Goal: Ask a question

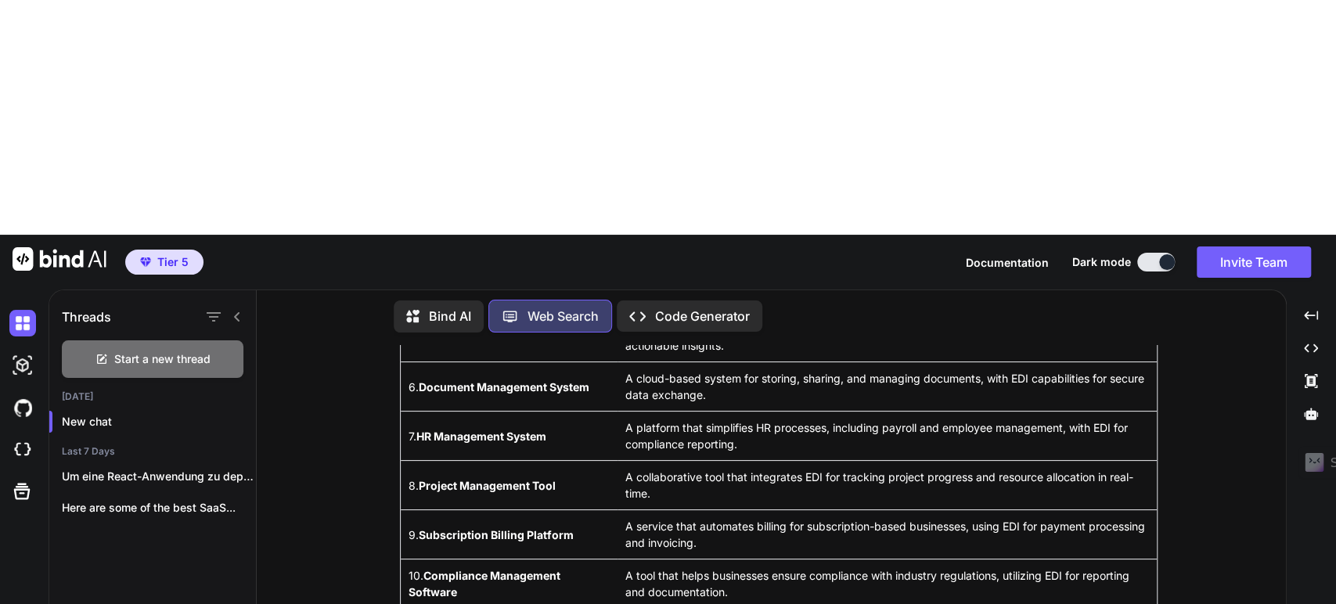
scroll to position [452, 0]
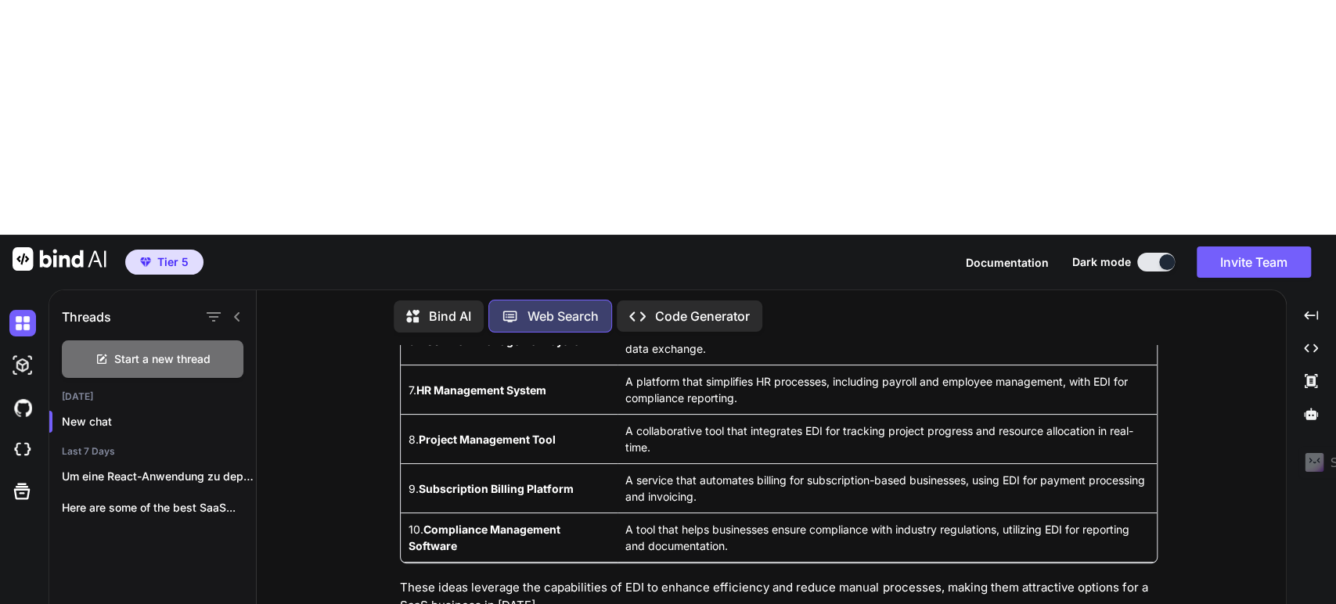
type textarea "x"
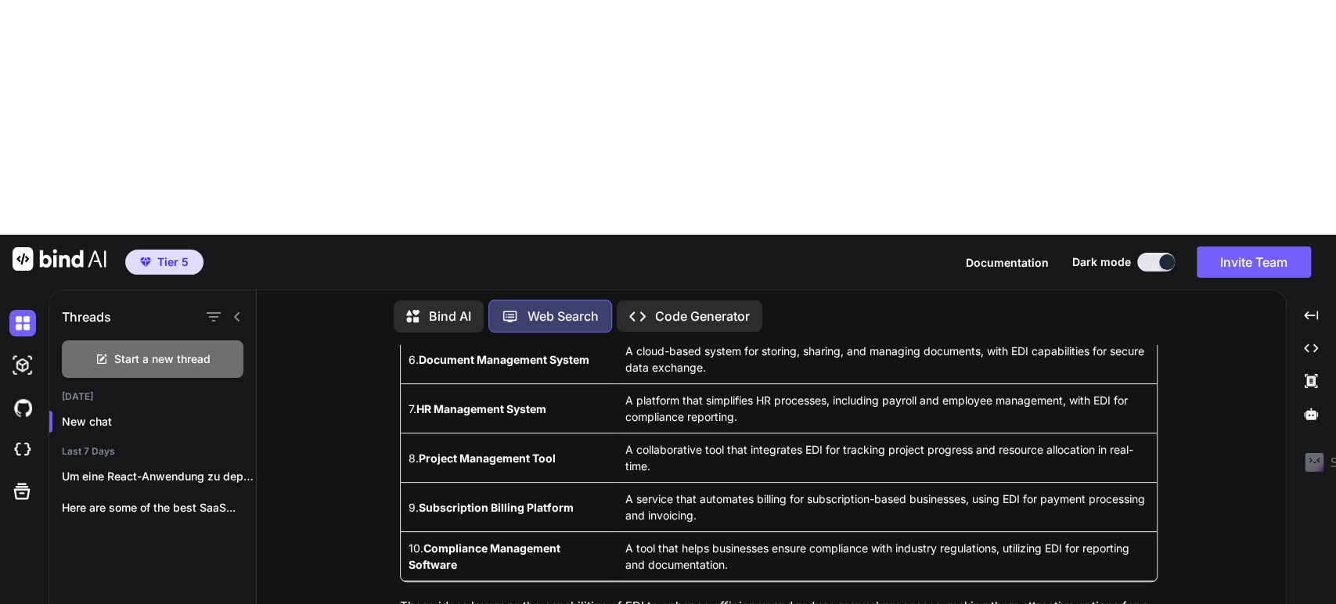
type textarea "B"
type textarea "x"
type textarea "Bi"
type textarea "x"
type textarea "Bin"
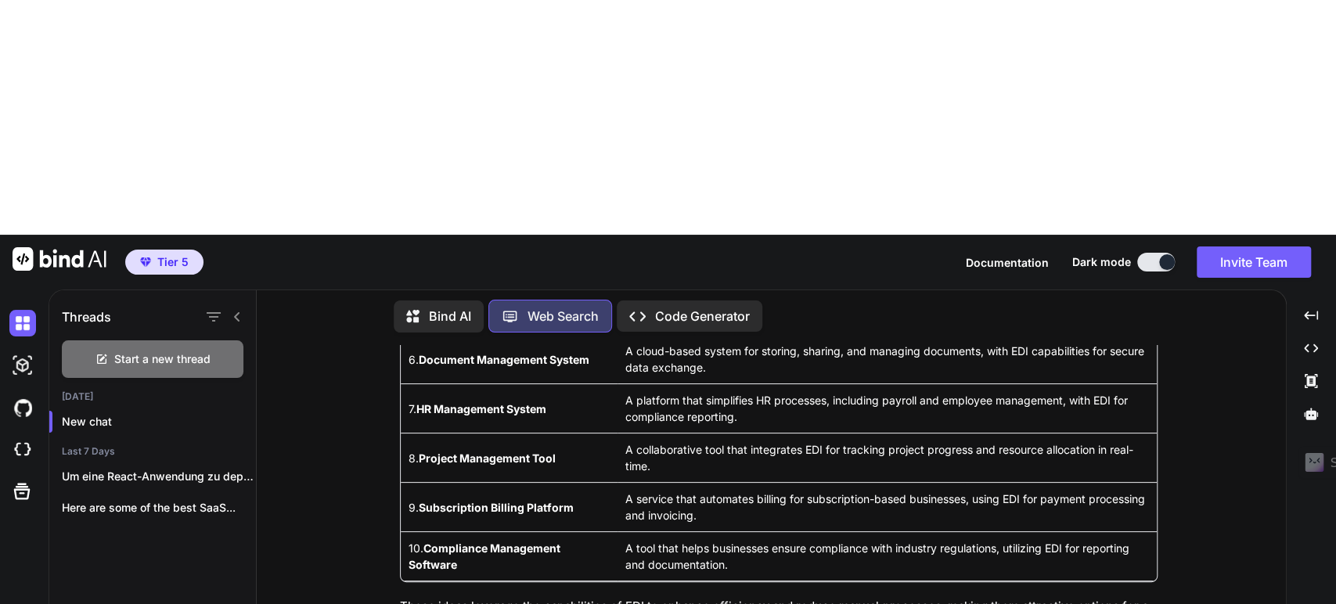
type textarea "x"
type textarea "Bind"
type textarea "x"
type textarea "Bind"
type textarea "x"
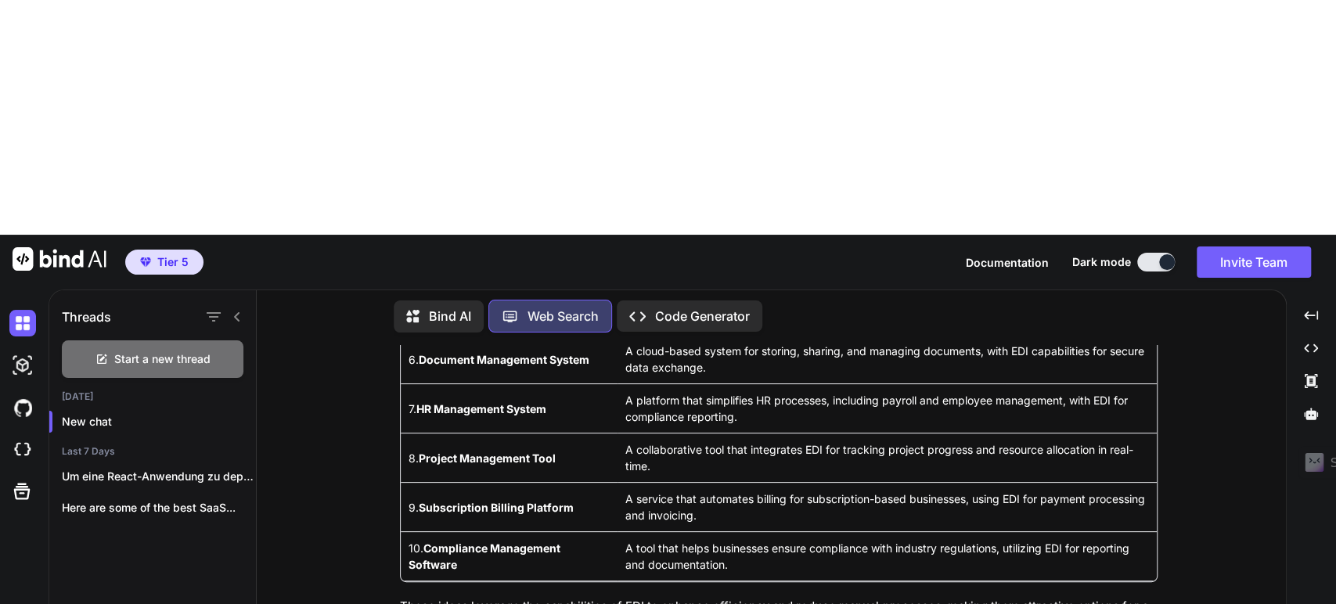
type textarea "Bind"
type textarea "x"
type textarea "Bin"
type textarea "x"
type textarea "Bi"
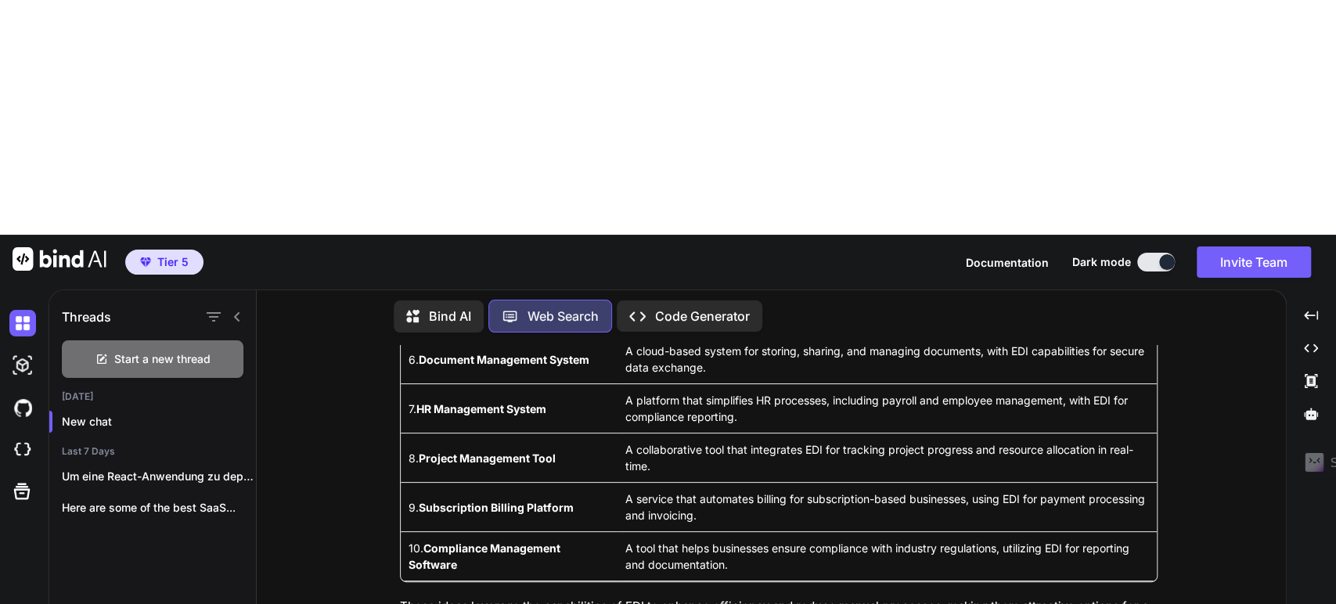
type textarea "x"
type textarea "B"
type textarea "x"
type textarea "W"
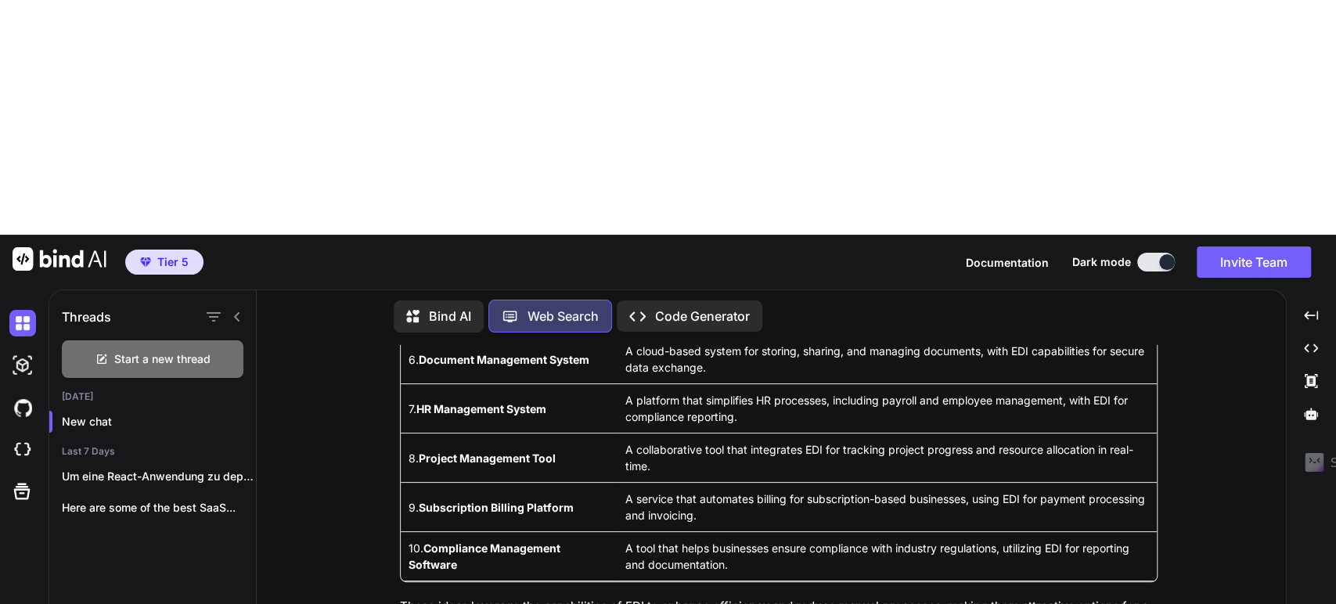
type textarea "x"
type textarea "We"
type textarea "x"
type textarea "[PERSON_NAME]"
type textarea "x"
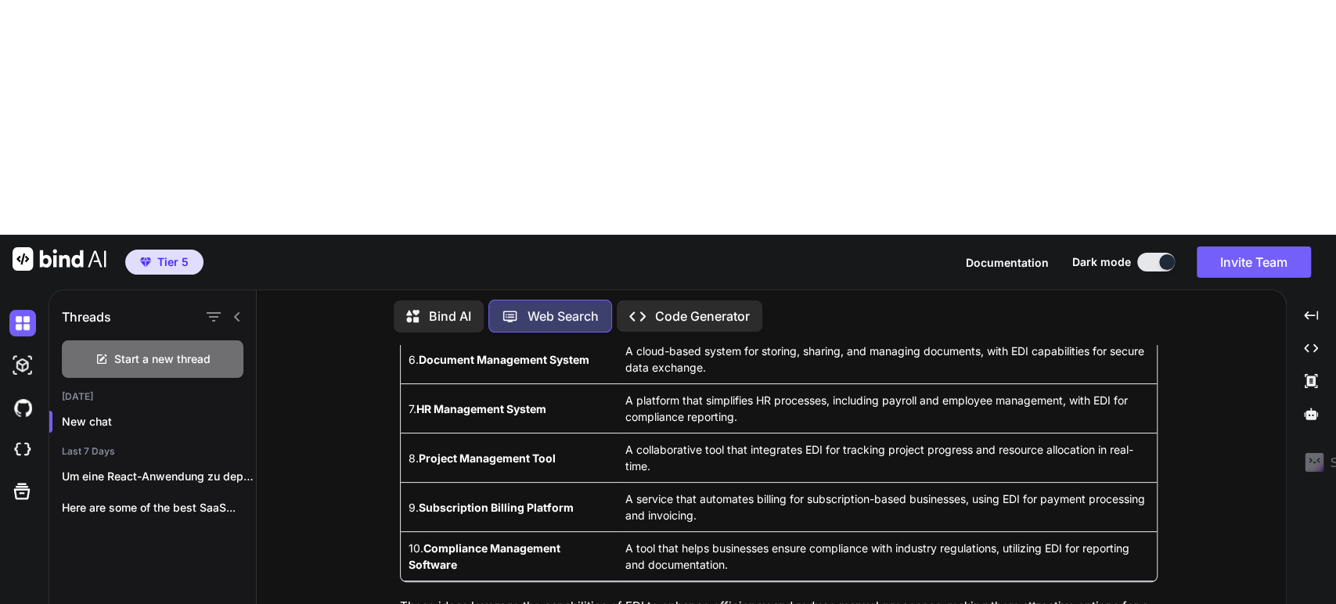
type textarea "Wenn"
type textarea "x"
type textarea "Wenn"
type textarea "x"
type textarea "Wenn i"
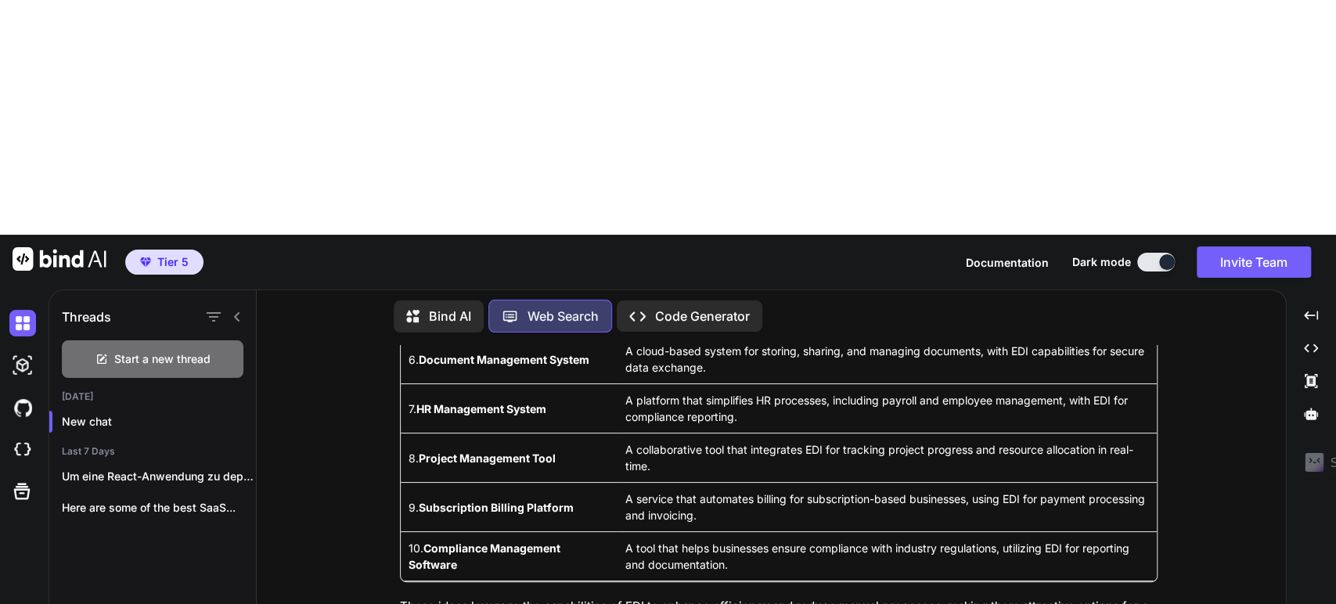
type textarea "x"
type textarea "Wenn ic"
type textarea "x"
type textarea "Wenn ich"
type textarea "x"
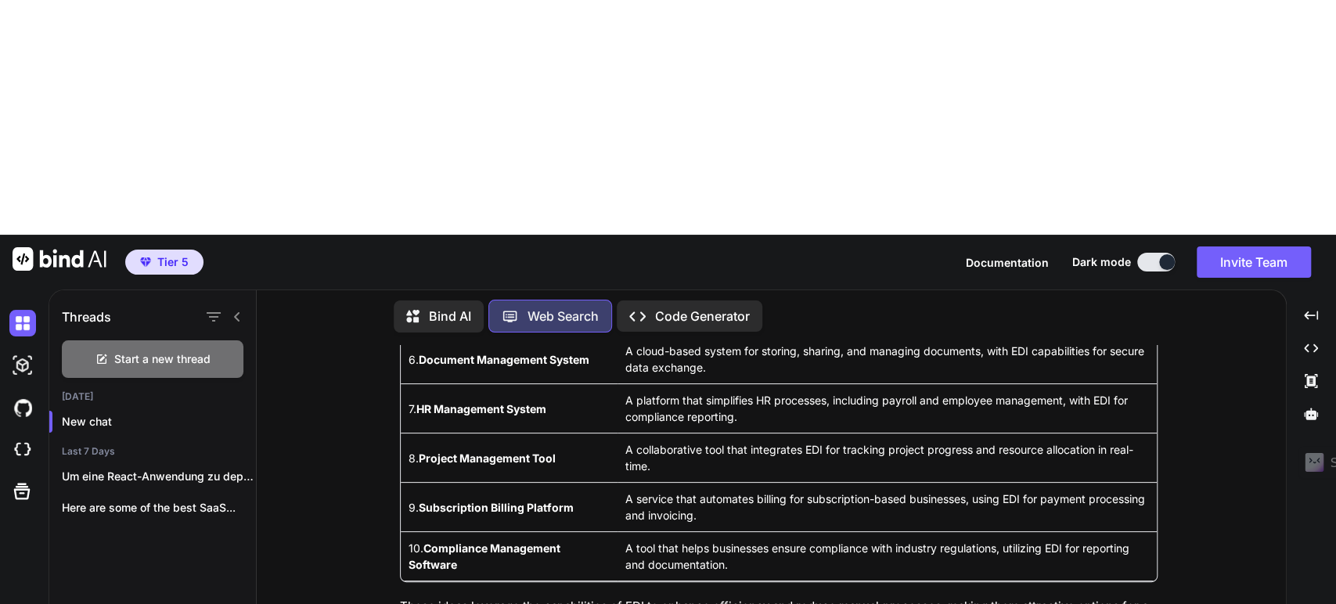
type textarea "Wenn ich"
type textarea "x"
type textarea "Wenn ich B"
type textarea "x"
type textarea "Wenn ich Bi"
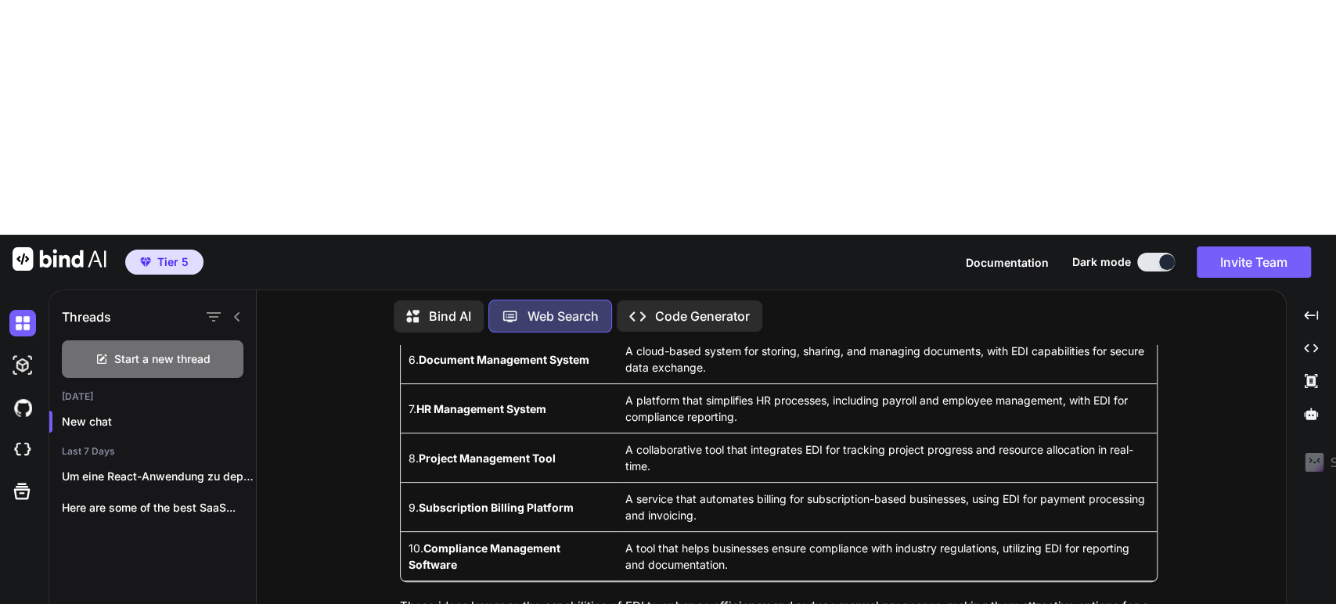
type textarea "x"
type textarea "Wenn ich Bin"
type textarea "x"
type textarea "Wenn ich Bind"
type textarea "x"
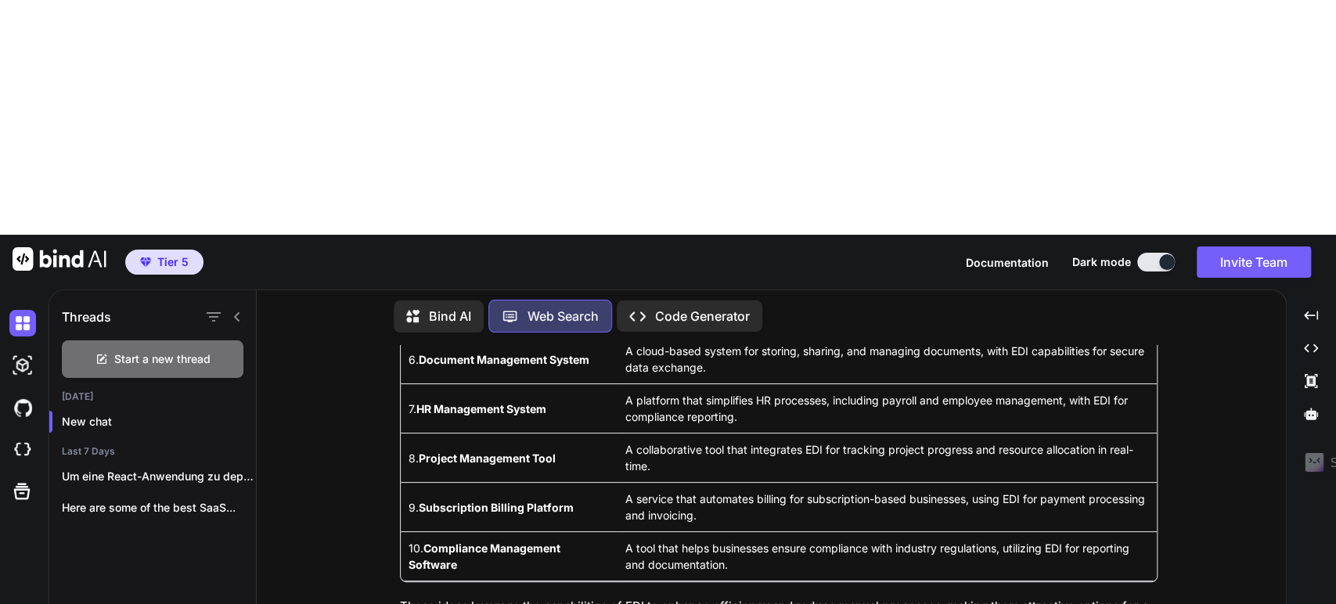
type textarea "Wenn ich Bind"
type textarea "x"
type textarea "Wenn ich Bind k"
type textarea "x"
type textarea "Wenn ich Bind ke"
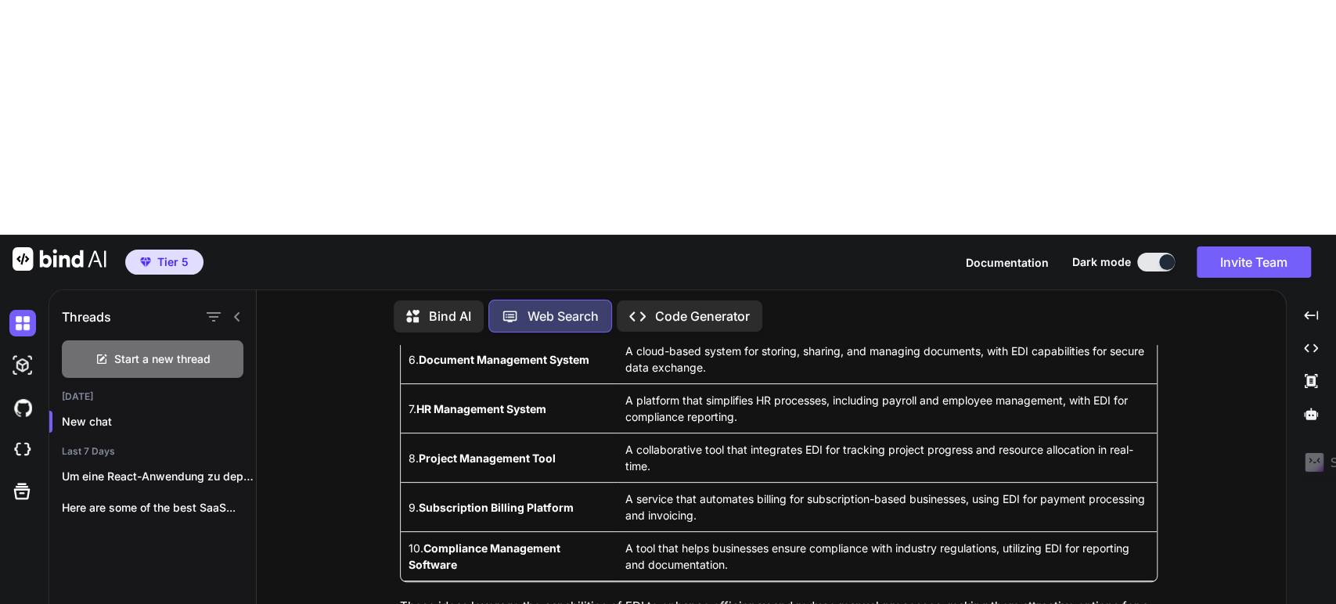
type textarea "x"
type textarea "Wenn ich Bind kek"
type textarea "x"
type textarea "Wenn ich Bind ke"
type textarea "x"
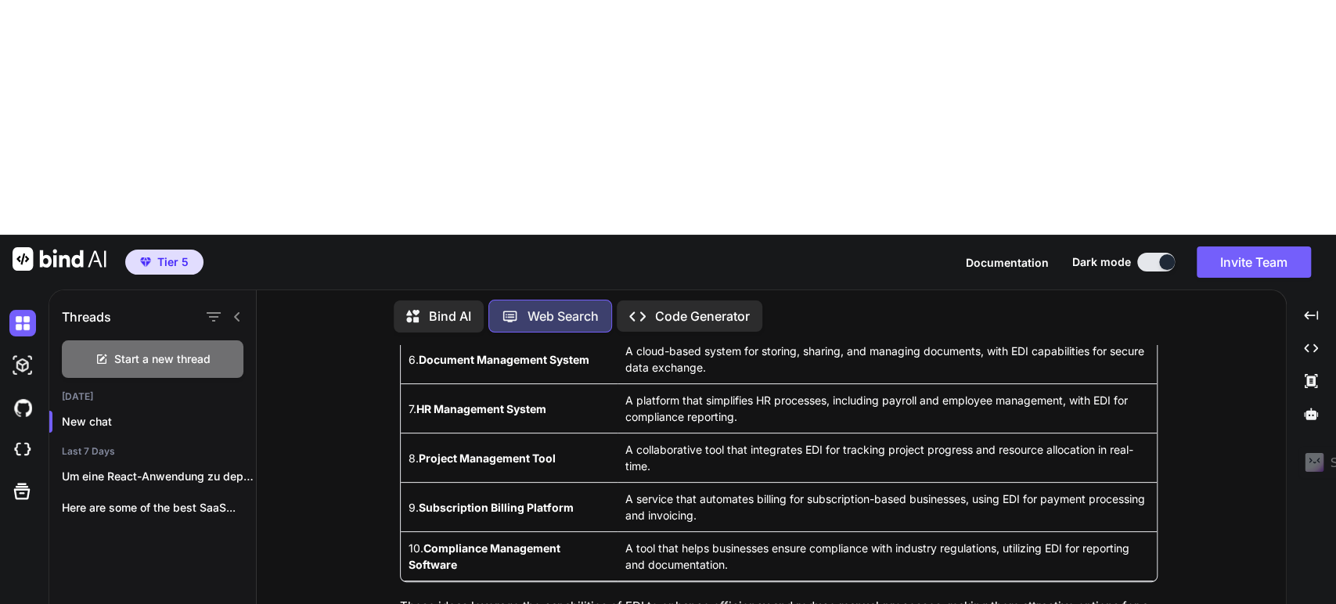
type textarea "Wenn ich Bind kei"
type textarea "x"
type textarea "Wenn ich Bind kein"
type textarea "x"
type textarea "Wenn ich Bind kein"
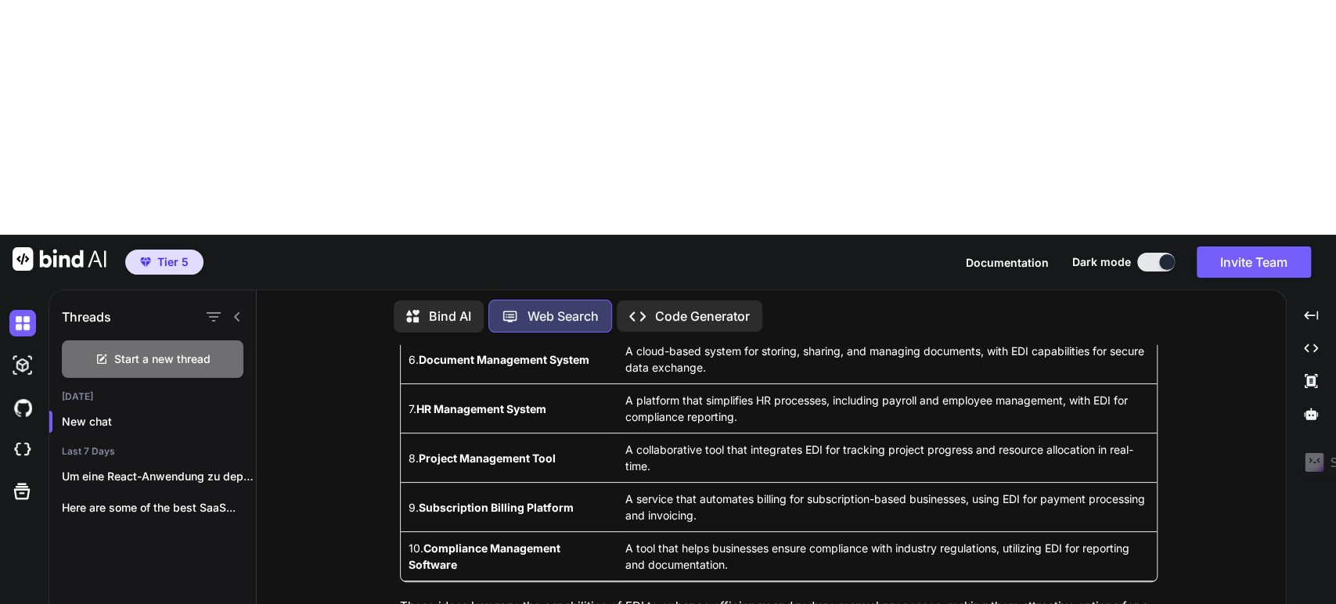
type textarea "x"
type textarea "Wenn ich Bind kein T"
type textarea "x"
type textarea "Wenn ich Bind kein Te"
type textarea "x"
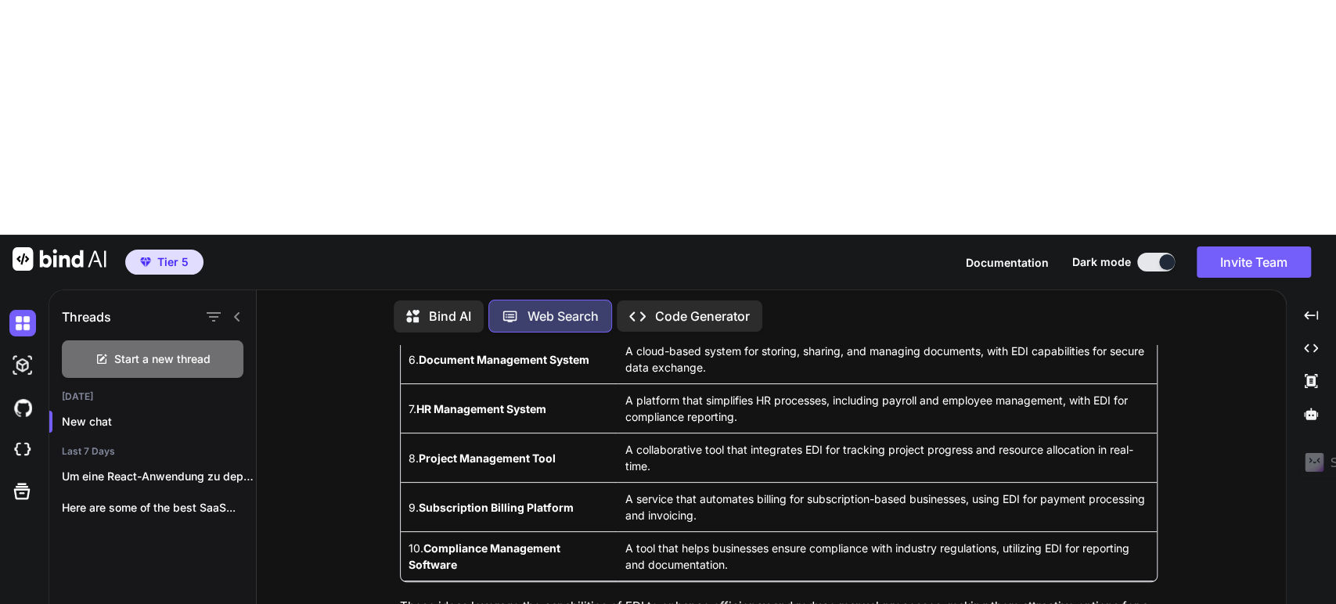
type textarea "Wenn ich Bind kein Tec"
type textarea "x"
type textarea "Wenn ich Bind kein Tech"
type textarea "x"
type textarea "Wenn ich Bind kein Techs"
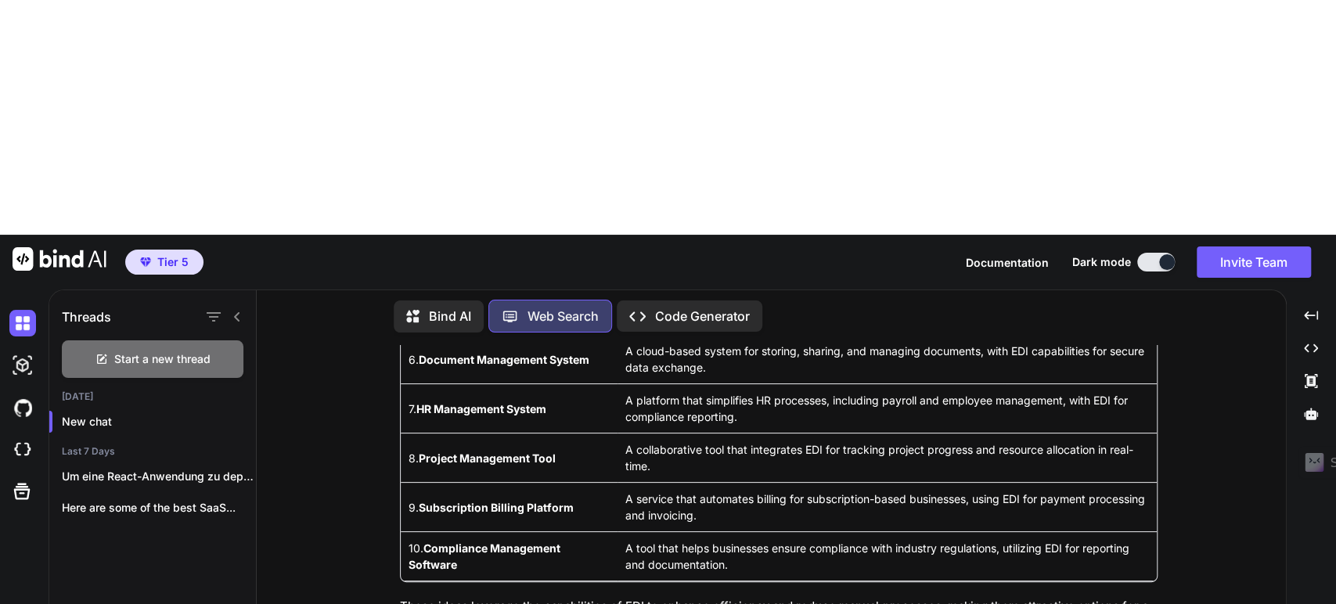
type textarea "x"
type textarea "Wenn ich Bind kein Techst"
type textarea "x"
type textarea "Wenn ich Bind kein Techsta"
type textarea "x"
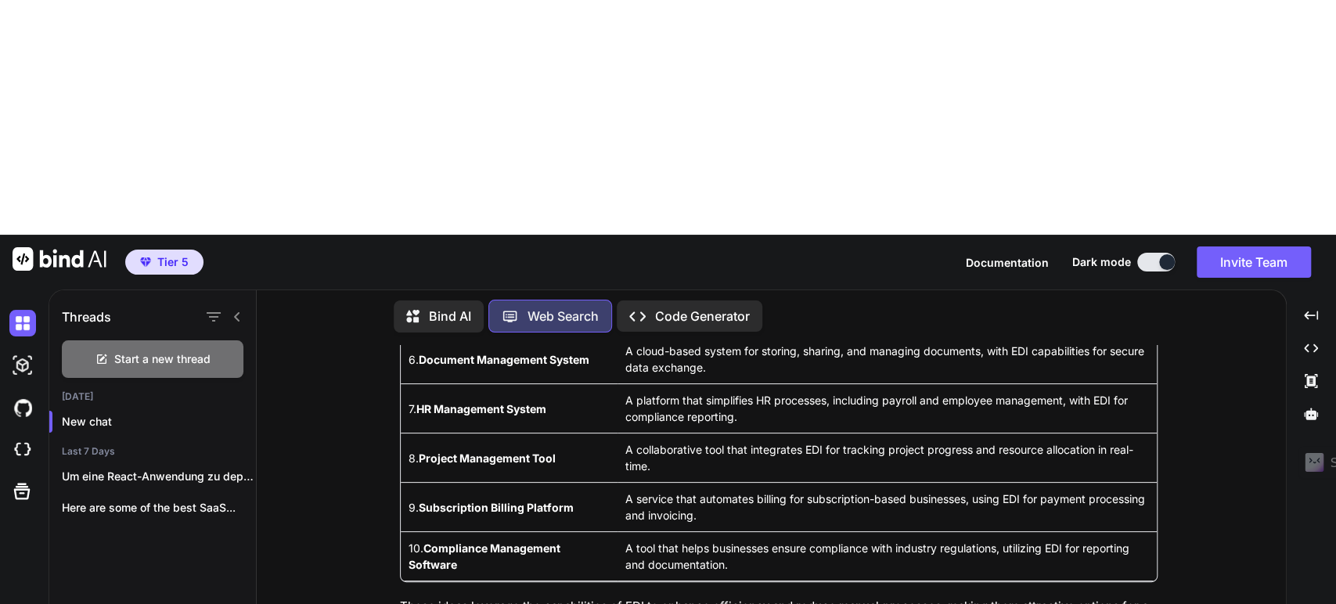
type textarea "Wenn ich Bind kein Techstac"
type textarea "x"
type textarea "Wenn ich Bind kein Techstack"
type textarea "x"
type textarea "Wenn ich Bind kein Techstack"
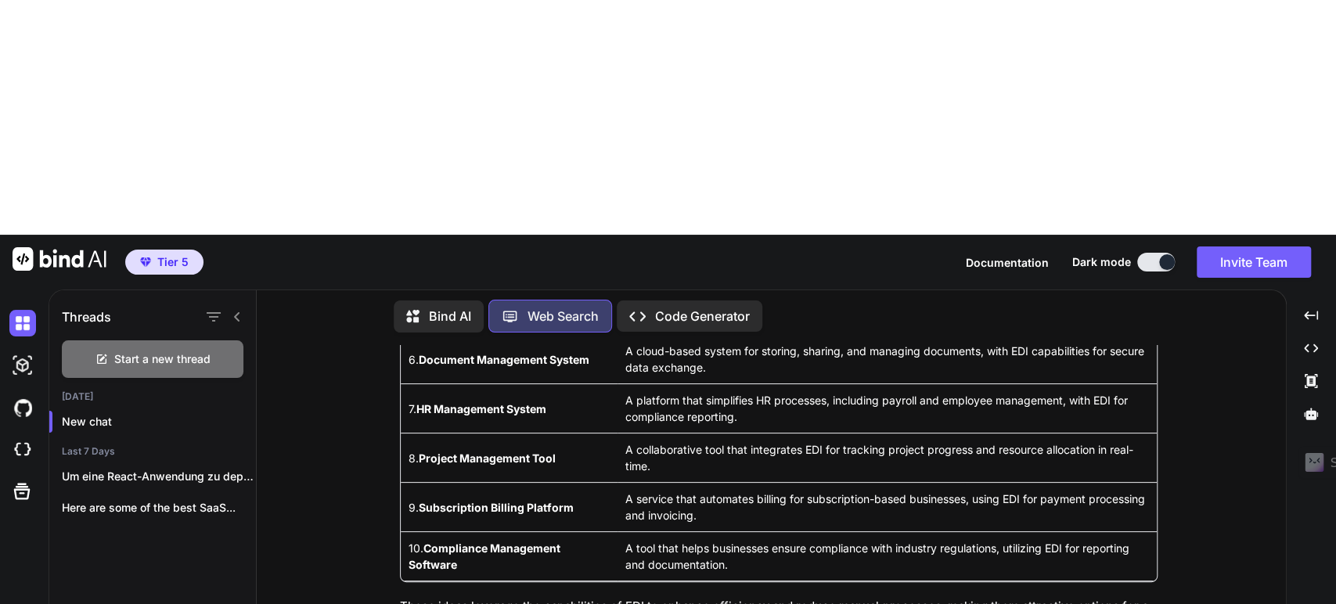
type textarea "x"
type textarea "Wenn ich Bind kein Techstack v"
type textarea "x"
type textarea "Wenn ich Bind kein Techstack vo"
type textarea "x"
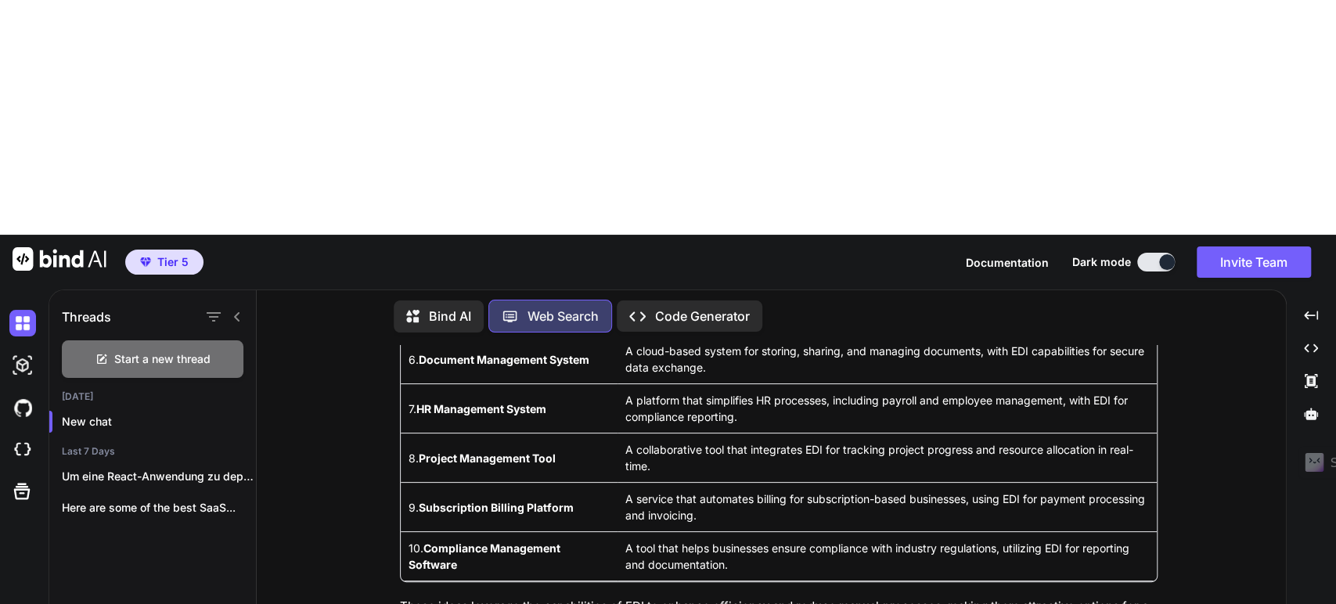
type textarea "Wenn ich Bind kein Techstack vor"
type textarea "x"
type textarea "Wenn ich Bind kein Techstack vorg"
type textarea "x"
type textarea "Wenn ich Bind kein Techstack vorge"
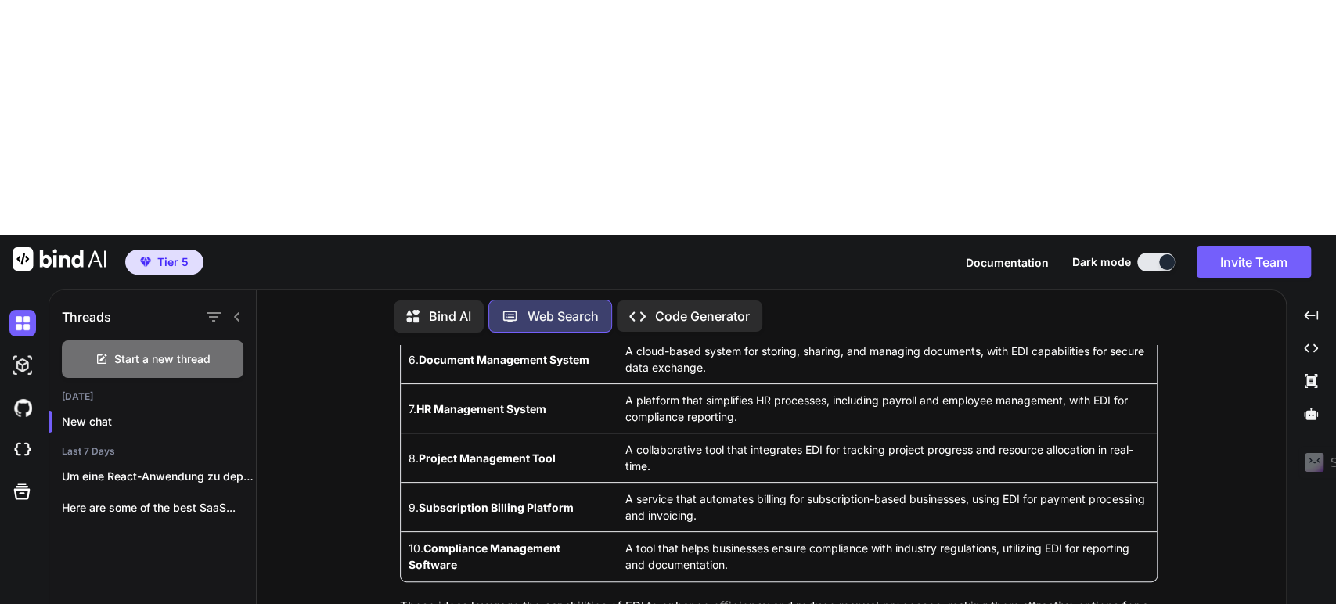
type textarea "x"
type textarea "Wenn ich Bind kein Techstack vorgeb"
type textarea "x"
type textarea "Wenn ich Bind kein Techstack vorgebe"
type textarea "x"
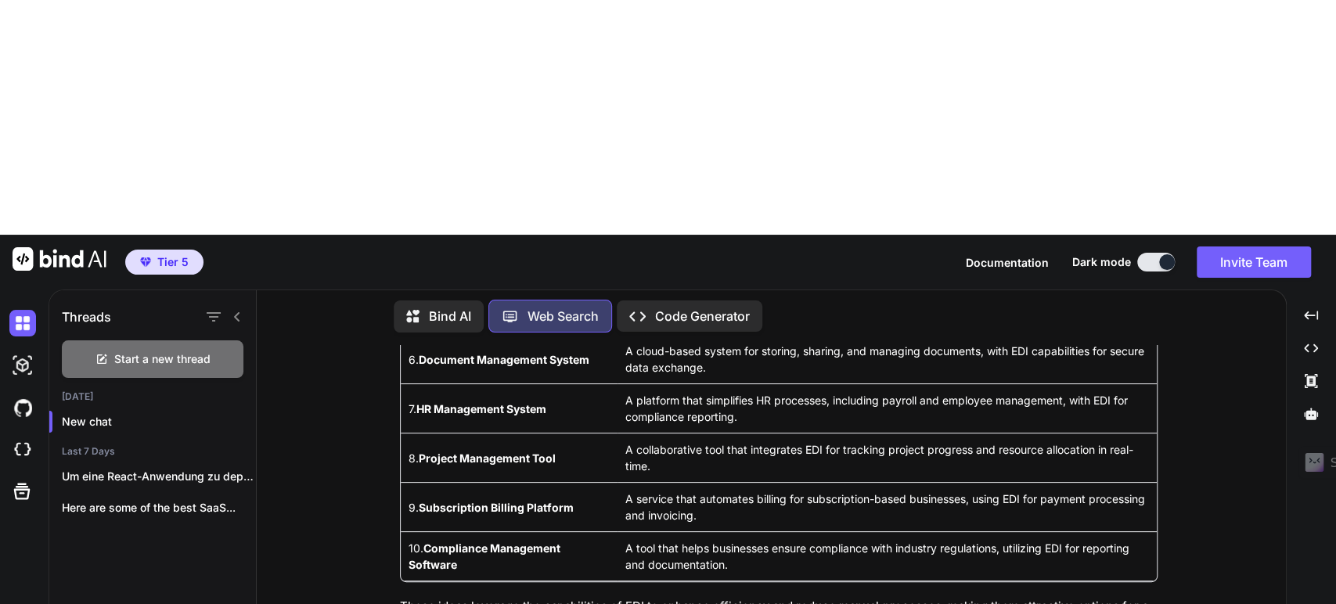
type textarea "Wenn ich Bind kein Techstack vorgebe,"
type textarea "x"
type textarea "Wenn ich Bind kein Techstack vorgebe,"
type textarea "x"
type textarea "Wenn ich Bind kein Techstack vorgebe, w"
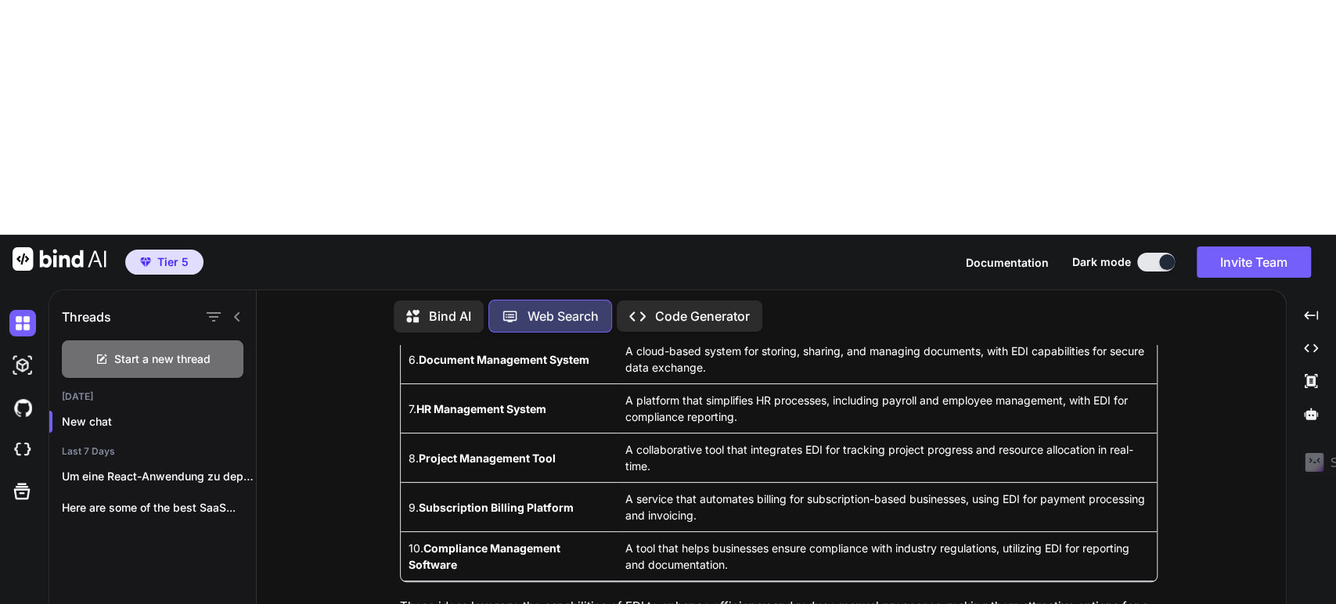
type textarea "x"
type textarea "Wenn ich Bind kein Techstack vorgebe, wa"
type textarea "x"
type textarea "Wenn ich Bind kein Techstack vorgebe, was"
type textarea "x"
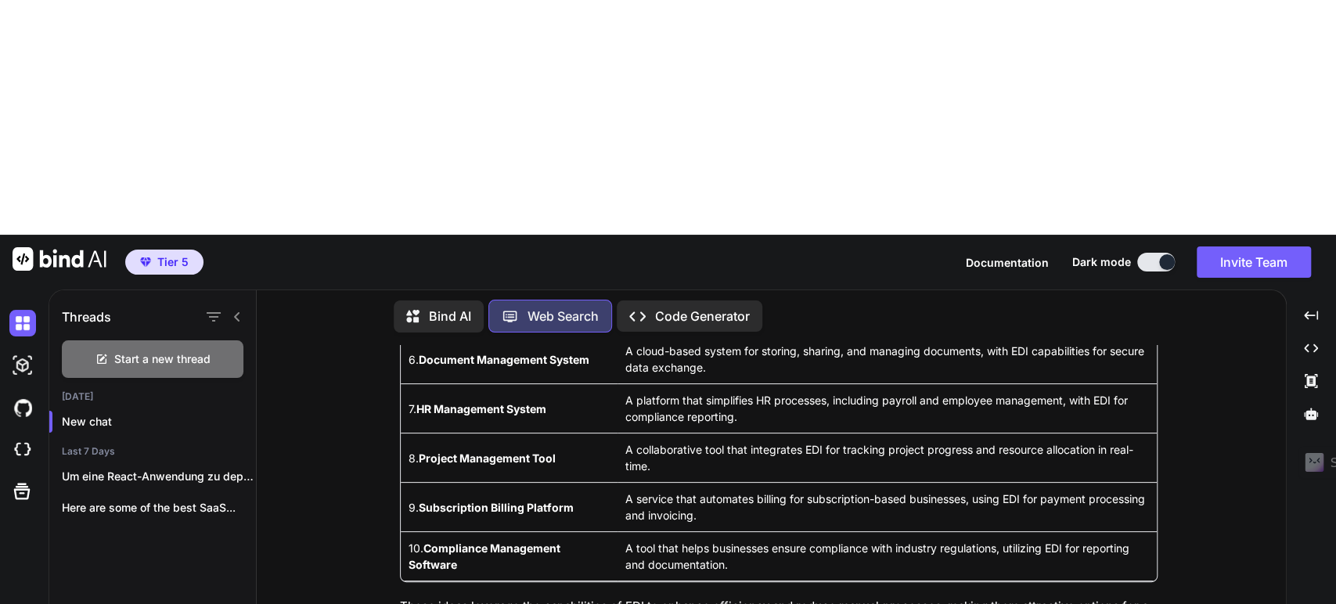
type textarea "Wenn ich Bind kein Techstack vorgebe, was"
type textarea "x"
type textarea "Wenn ich Bind kein Techstack vorgebe, was f"
type textarea "x"
type textarea "Wenn ich Bind kein Techstack vorgebe, was fü"
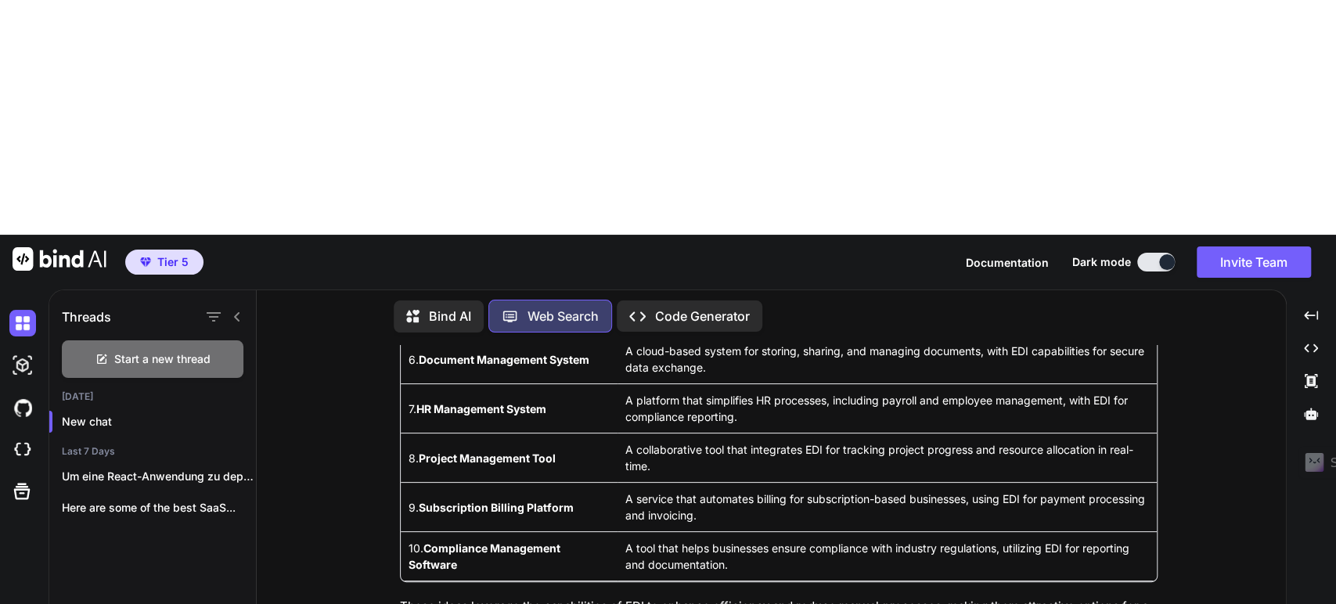
type textarea "x"
type textarea "Wenn ich Bind kein Techstack vorgebe, was für"
type textarea "x"
type textarea "Wenn ich Bind kein Techstack vorgebe, was für"
type textarea "x"
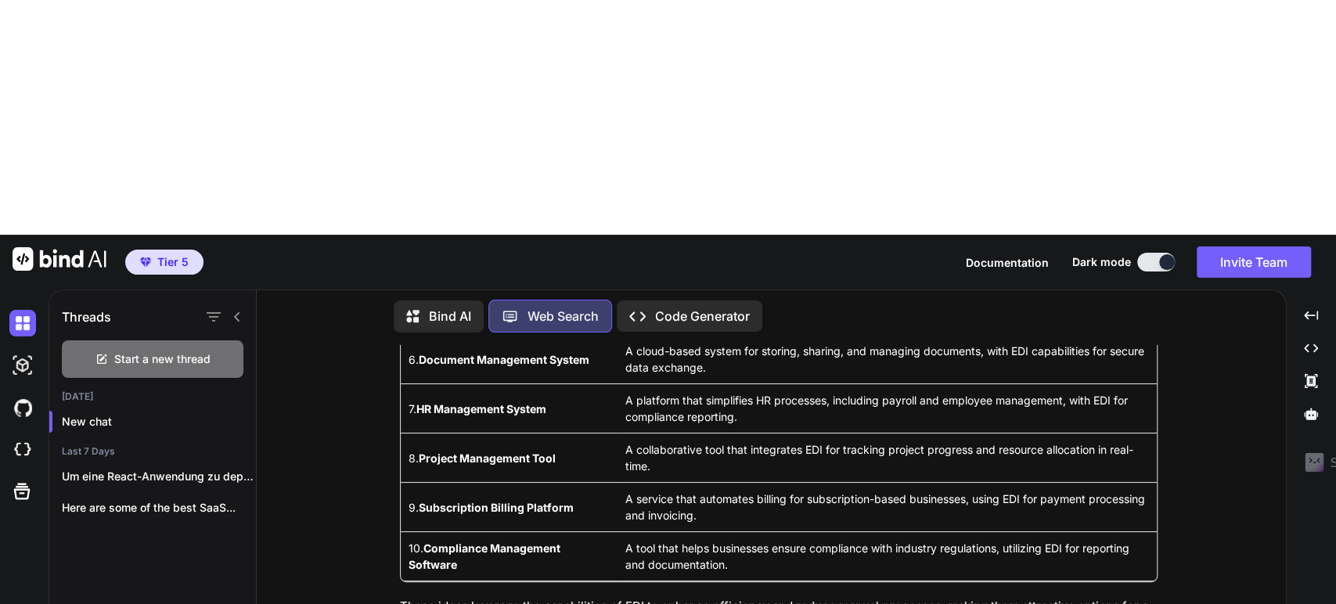
type textarea "Wenn ich Bind kein Techstack vorgebe, was für e"
type textarea "x"
type textarea "Wenn ich Bind kein Techstack vorgebe, was für ei"
type textarea "x"
type textarea "Wenn ich Bind kein Techstack vorgebe, was für ein"
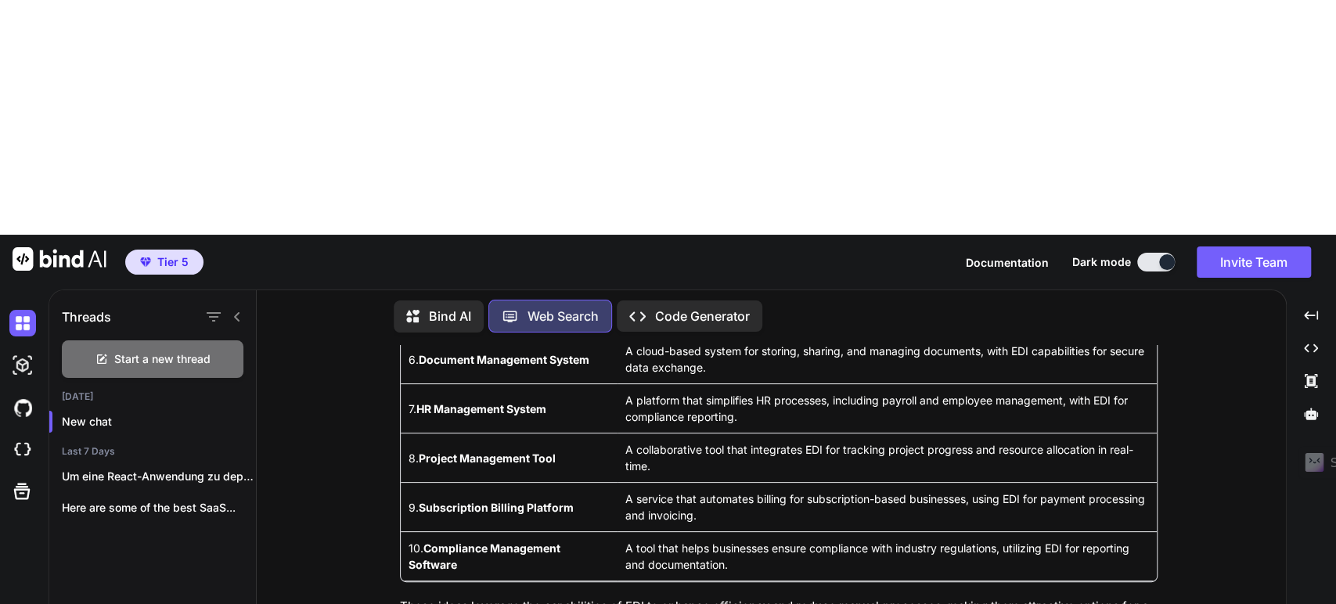
type textarea "x"
type textarea "Wenn ich Bind kein Techstack vorgebe, was für eine"
type textarea "x"
type textarea "Wenn ich Bind kein Techstack vorgebe, was für einen"
type textarea "x"
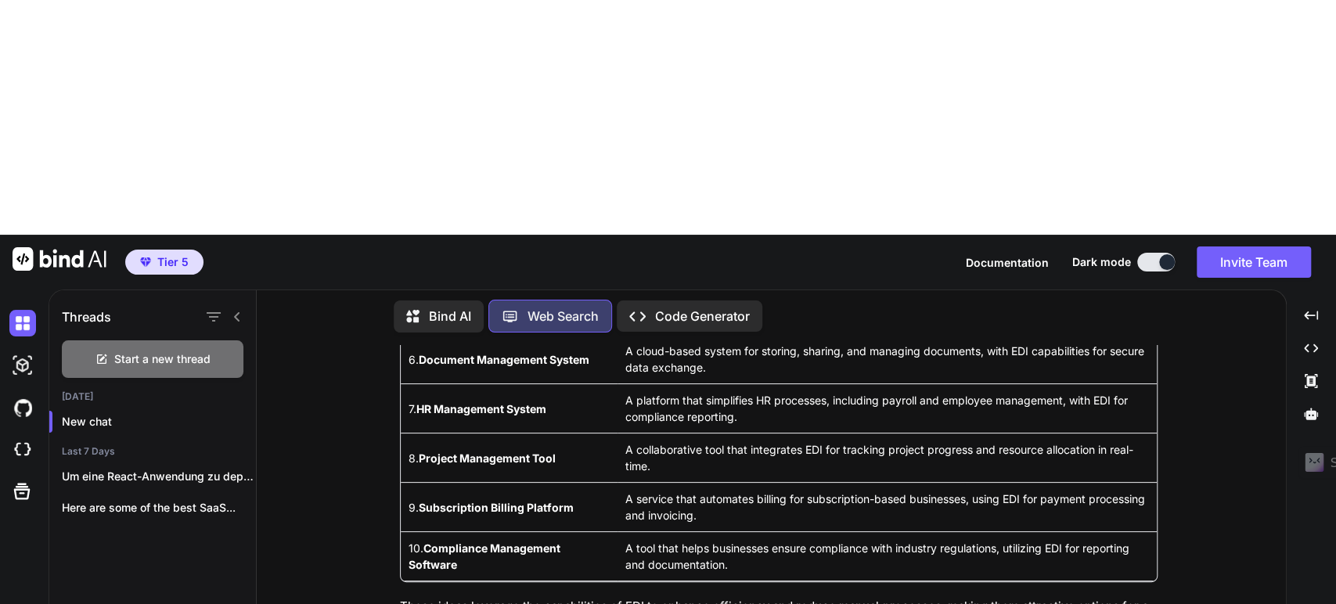
type textarea "Wenn ich Bind kein Techstack vorgebe, was für einen"
type textarea "x"
type textarea "Wenn ich Bind kein Techstack vorgebe, was für einen C"
type textarea "x"
type textarea "Wenn ich Bind kein Techstack vorgebe, was für einen Co"
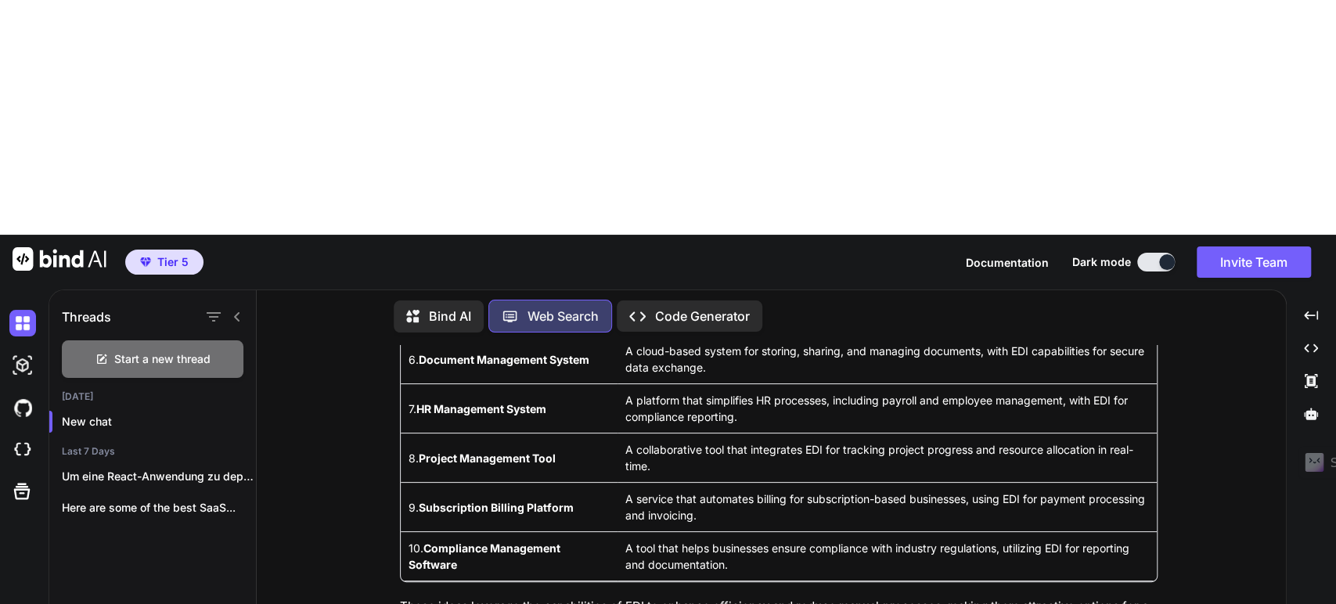
type textarea "x"
type textarea "Wenn ich Bind kein Techstack vorgebe, was für einen Cod"
type textarea "x"
type textarea "Wenn ich Bind kein Techstack vorgebe, was für einen Code"
type textarea "x"
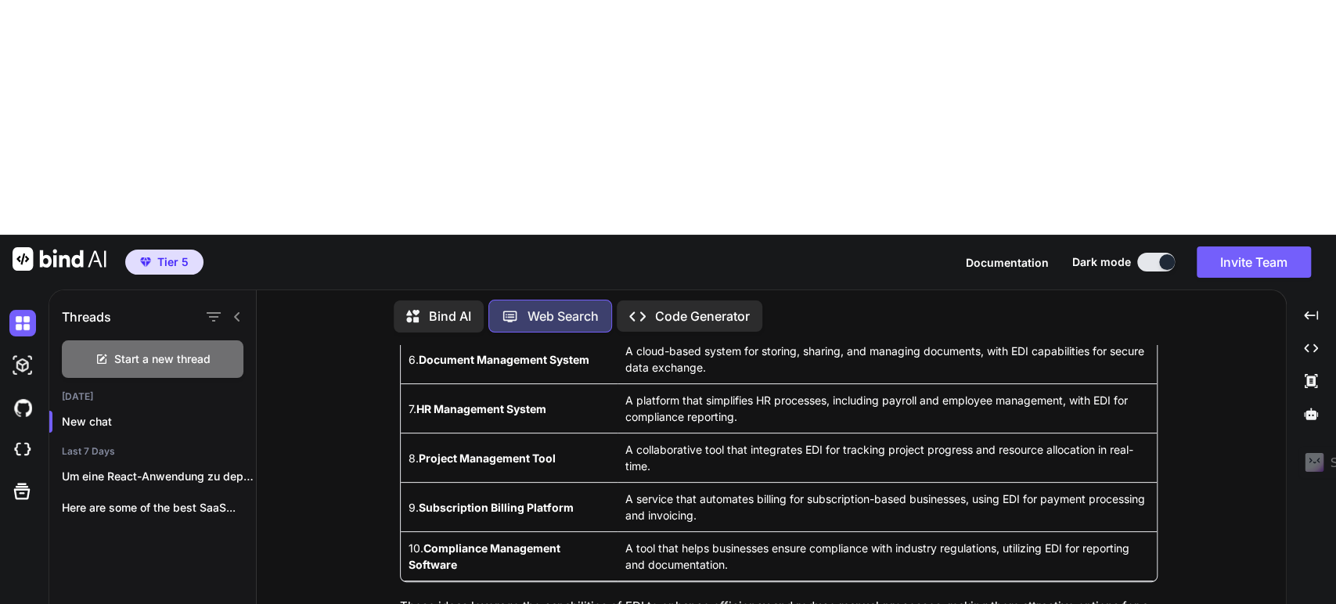
type textarea "Wenn ich Bind kein Techstack vorgebe, was für einen Code"
type textarea "x"
type textarea "Wenn ich Bind kein Techstack vorgebe, was für einen Code s"
type textarea "x"
type textarea "Wenn ich Bind kein Techstack vorgebe, was für einen Code sc"
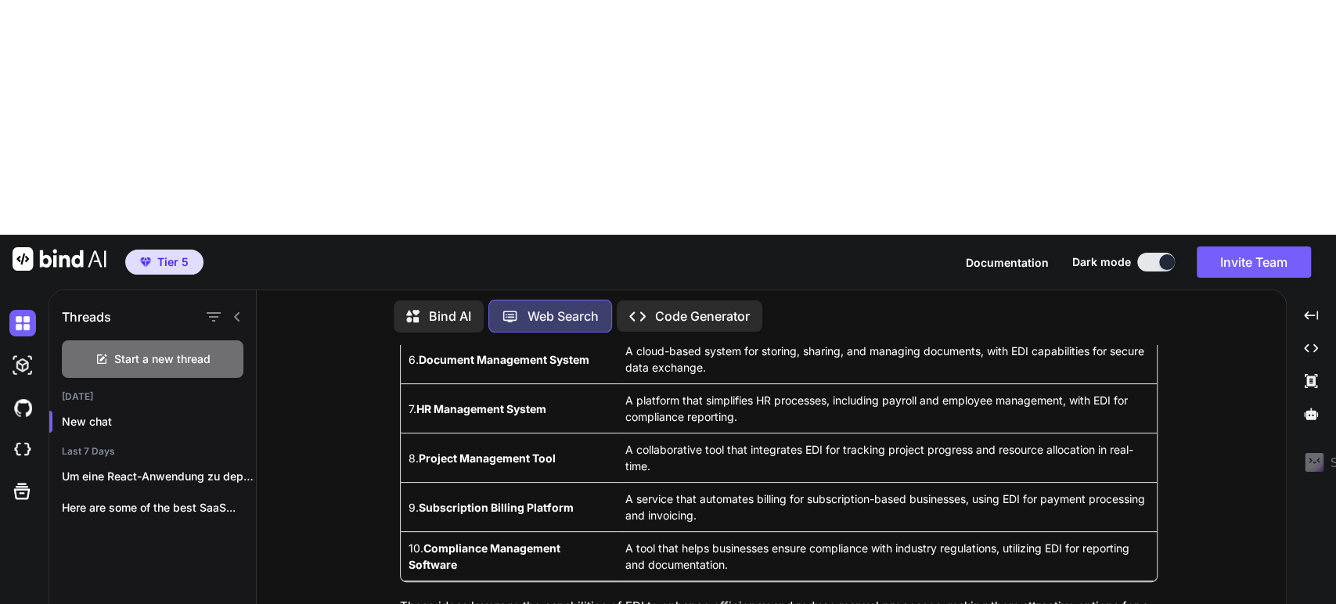
type textarea "x"
type textarea "Wenn ich Bind kein Techstack vorgebe, was für einen Code sch"
type textarea "x"
type textarea "Wenn ich Bind kein Techstack vorgebe, was für einen Code schr"
type textarea "x"
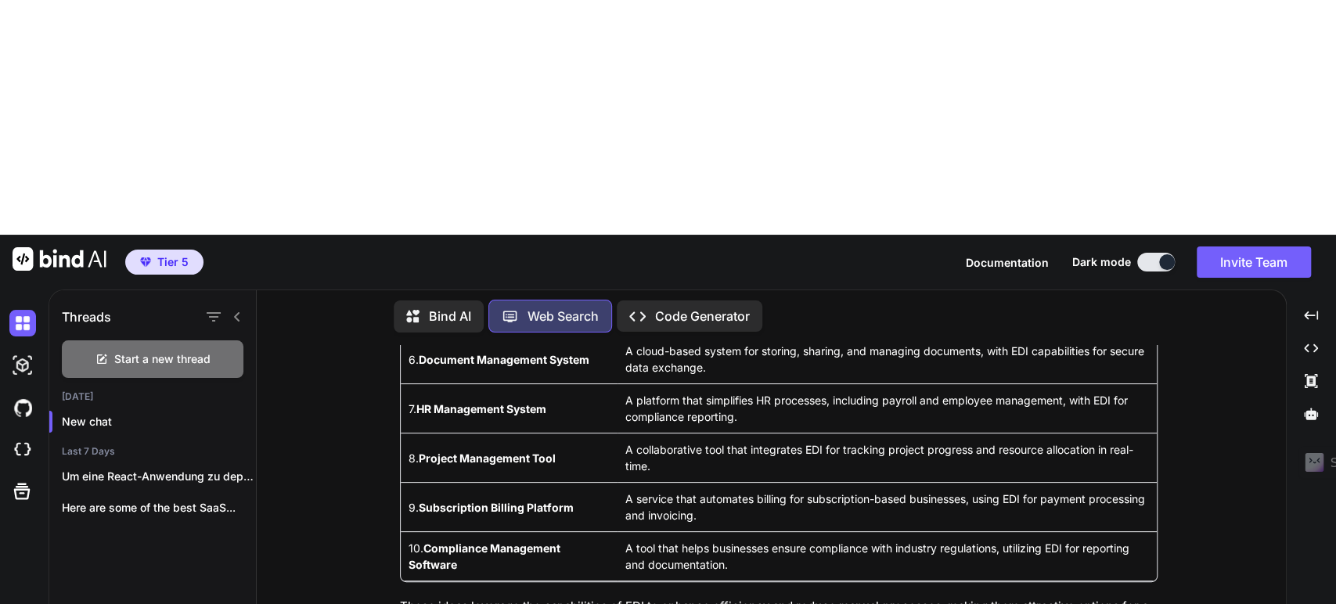
type textarea "Wenn ich Bind kein Techstack vorgebe, was für einen Code schre"
type textarea "x"
type textarea "Wenn ich Bind kein Techstack vorgebe, was für einen Code schrei"
type textarea "x"
type textarea "Wenn ich Bind kein Techstack vorgebe, was für einen Code schreib"
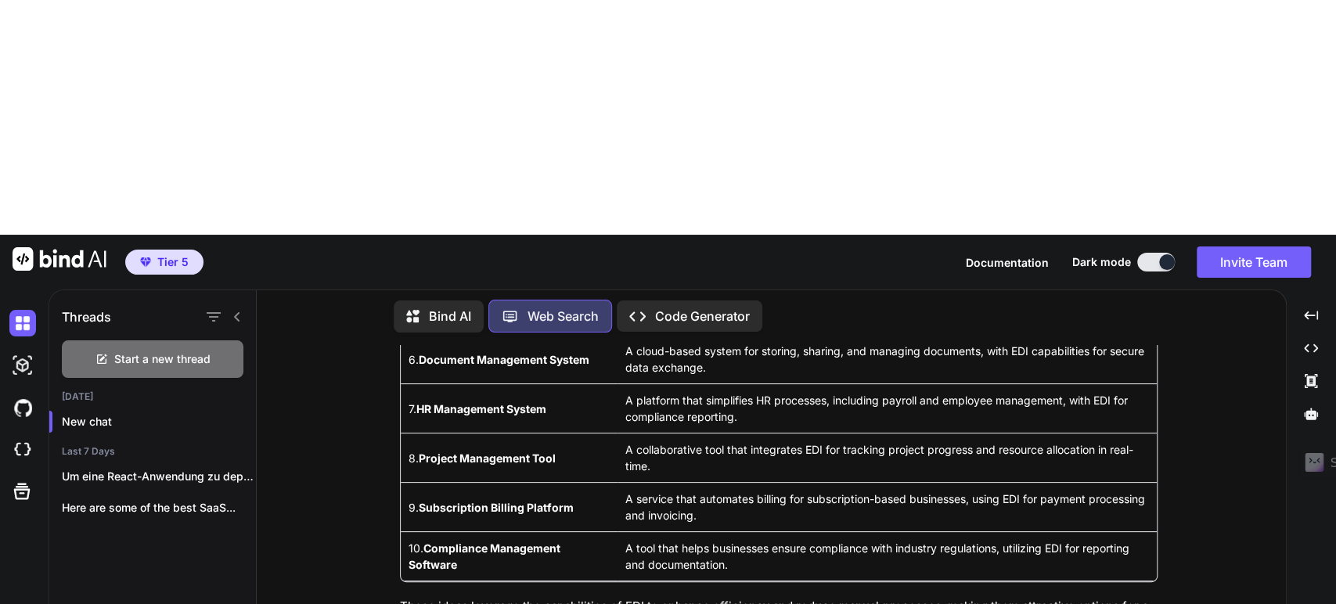
type textarea "x"
type textarea "Wenn ich Bind kein Techstack vorgebe, was für einen Code schreibt"
type textarea "x"
type textarea "Wenn ich Bind kein Techstack vorgebe, was für einen Code schreibt"
type textarea "x"
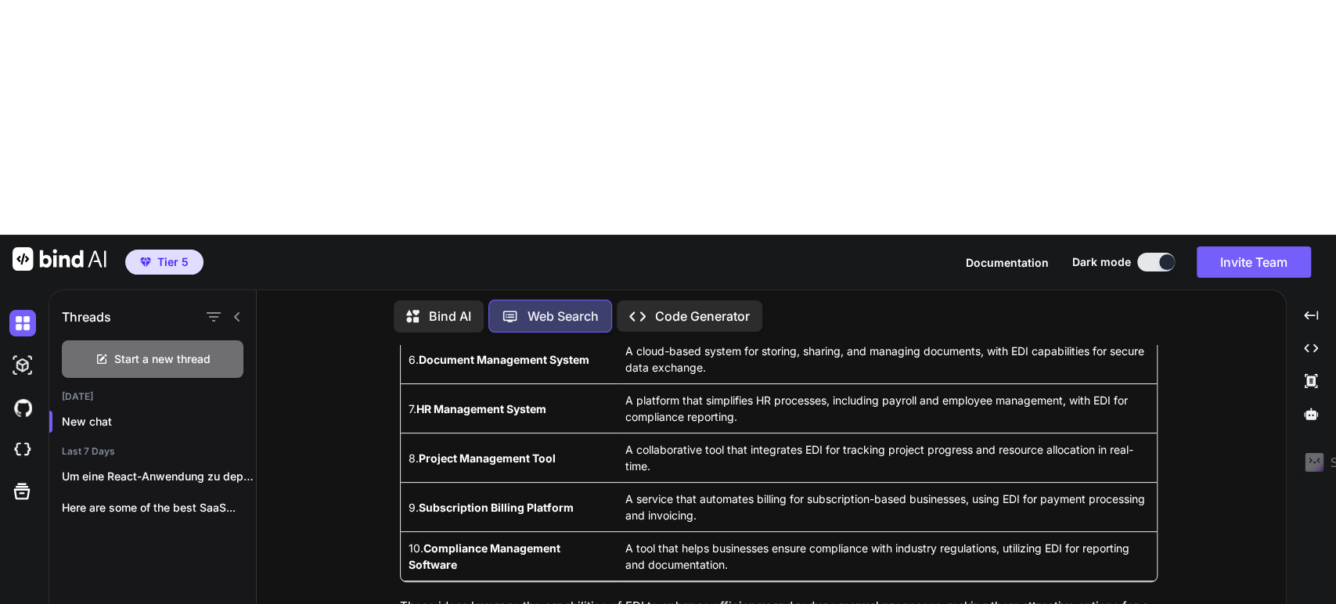
type textarea "Wenn ich Bind kein Techstack vorgebe, was für einen Code schreibt B"
type textarea "x"
type textarea "Wenn ich Bind kein Techstack vorgebe, was für einen Code schreibt Bi"
type textarea "x"
type textarea "Wenn ich Bind kein Techstack vorgebe, was für einen Code schreibt [PERSON_NAME]"
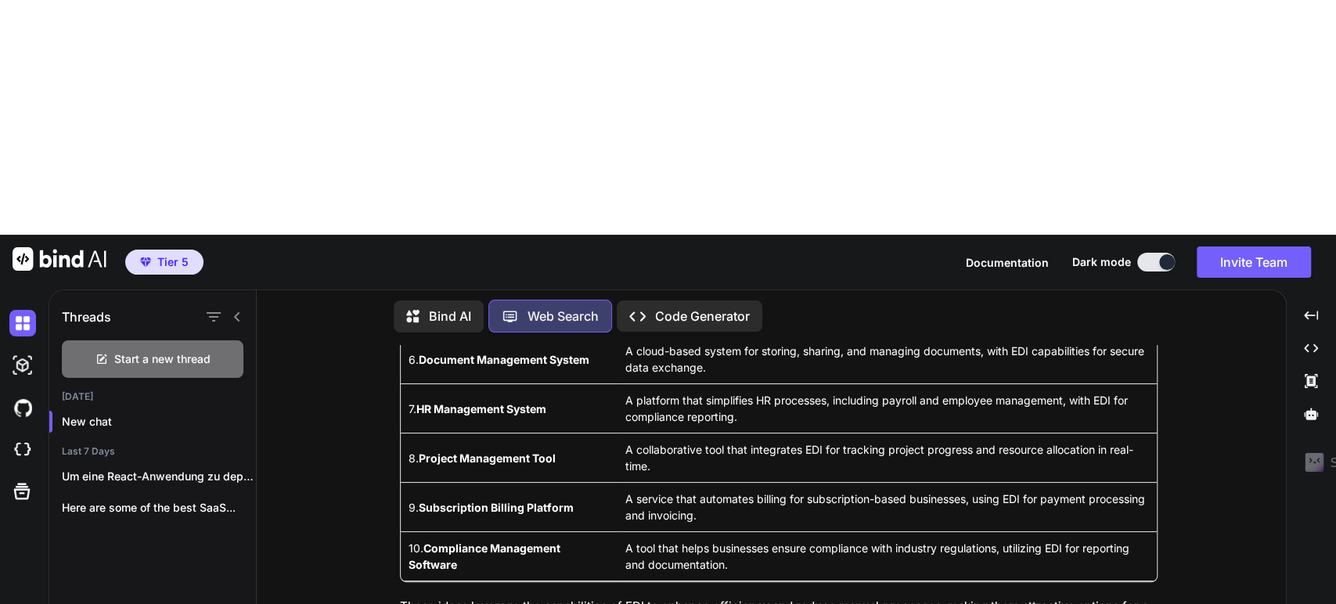
type textarea "x"
type textarea "Wenn ich Bind kein Techstack vorgebe, was für einen Code schreibt Bind"
type textarea "x"
type textarea "Wenn ich Bind kein Techstack vorgebe, was für einen Code schreibt [PERSON_NAME]"
type textarea "x"
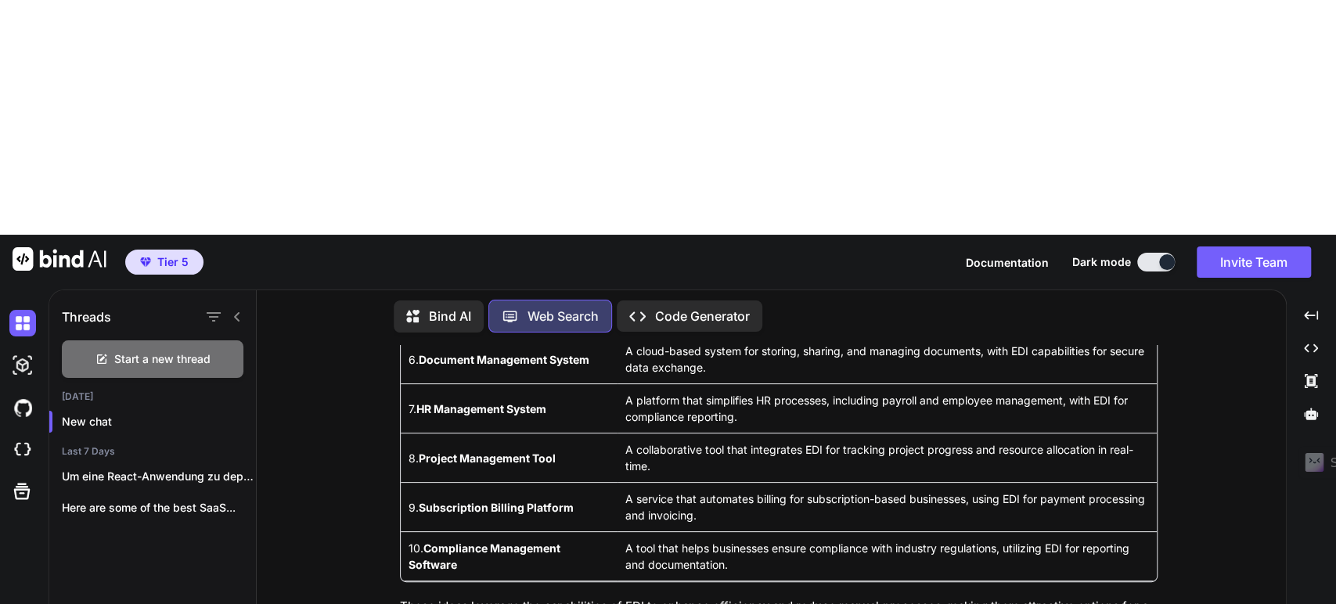
type textarea "Wenn ich Bind kein Techstack vorgebe, was für einen Code schreibt [PERSON_NAME]"
type textarea "x"
type textarea "Wenn ich Bind kein Techstack vorgebe, was für einen Code schreibt [PERSON_NAME]"
type textarea "x"
type textarea "Wenn ich Bind kein Techstack vorgebe, was für einen Code schreibt BindAI d"
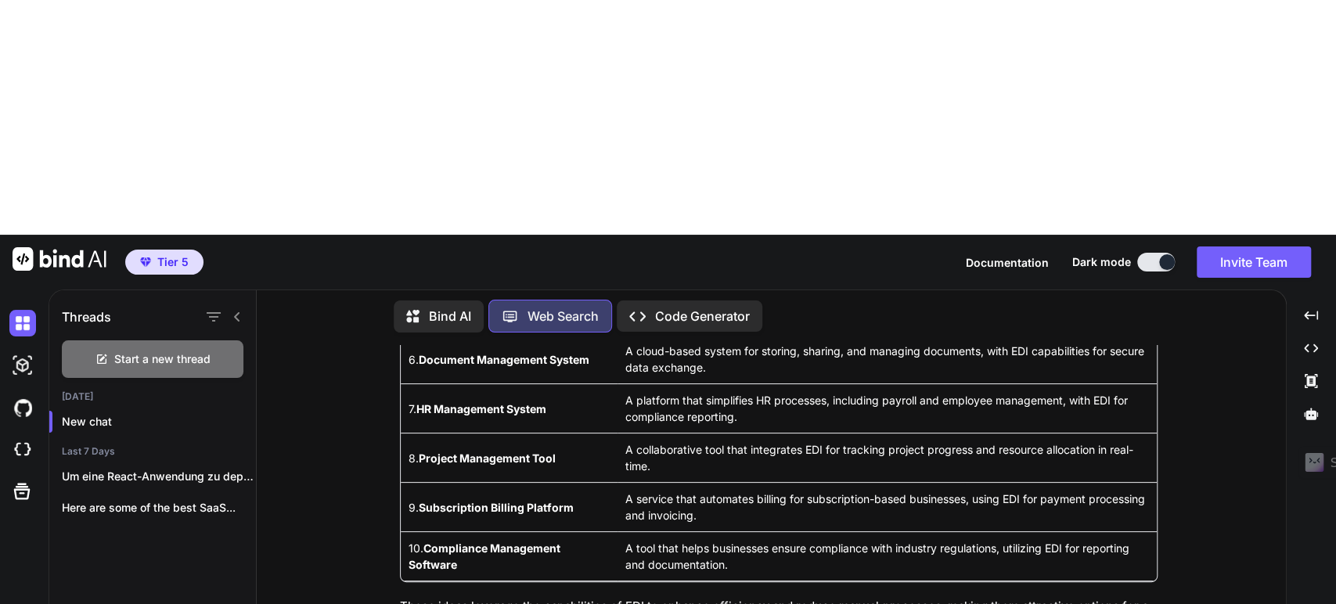
type textarea "x"
type textarea "Wenn ich Bind kein Techstack vorgebe, was für einen Code schreibt [PERSON_NAME]…"
type textarea "x"
type textarea "Wenn ich Bind kein Techstack vorgebe, was für einen Code schreibt [PERSON_NAME]…"
type textarea "x"
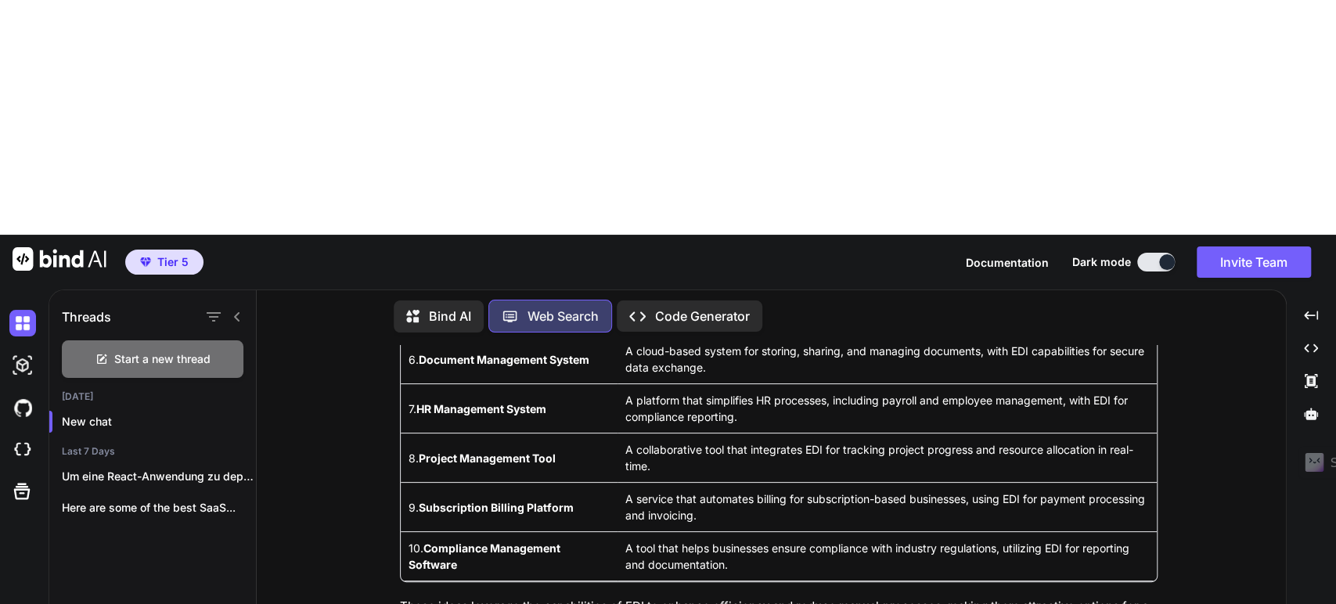
type textarea "Wenn ich Bind kein Techstack vorgebe, was für einen Code schreibt [PERSON_NAME]…"
type textarea "x"
type textarea "Wenn ich Bind kein Techstack vorgebe, was für einen Code schreibt [PERSON_NAME]…"
type textarea "x"
type textarea "Wenn ich Bind kein Techstack vorgebe, was für einen Code schreibt [PERSON_NAME]…"
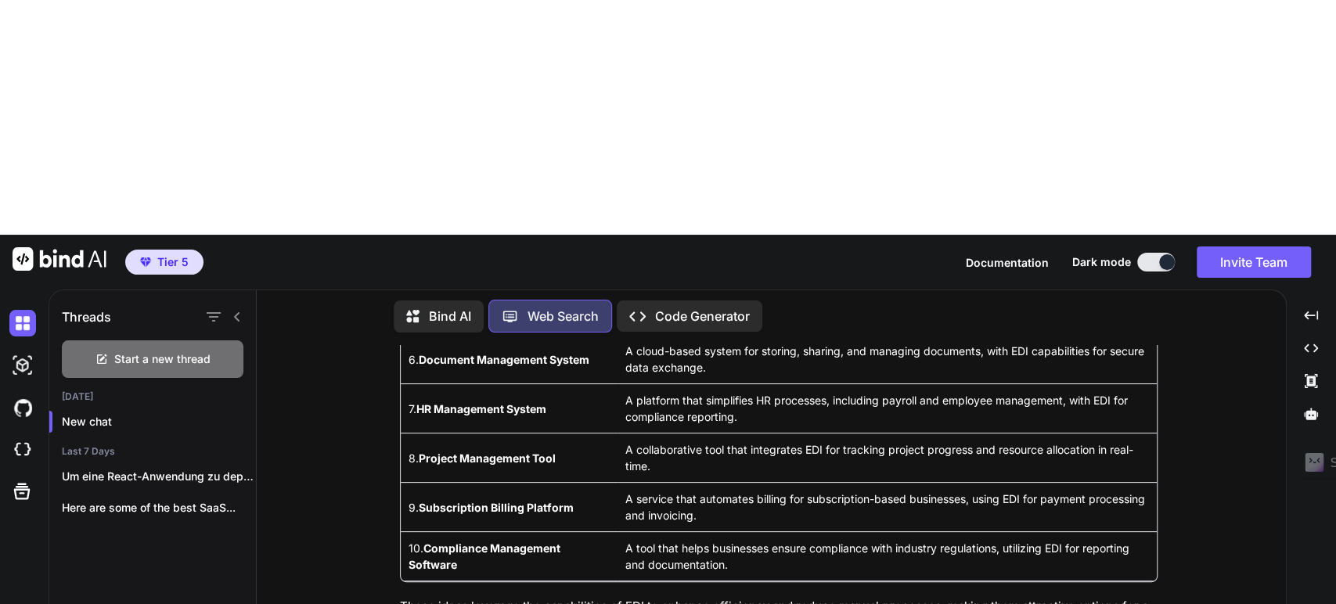
type textarea "x"
type textarea "Wenn ich Bind kein Techstack vorgebe, was für einen Code schreibt [PERSON_NAME]…"
type textarea "x"
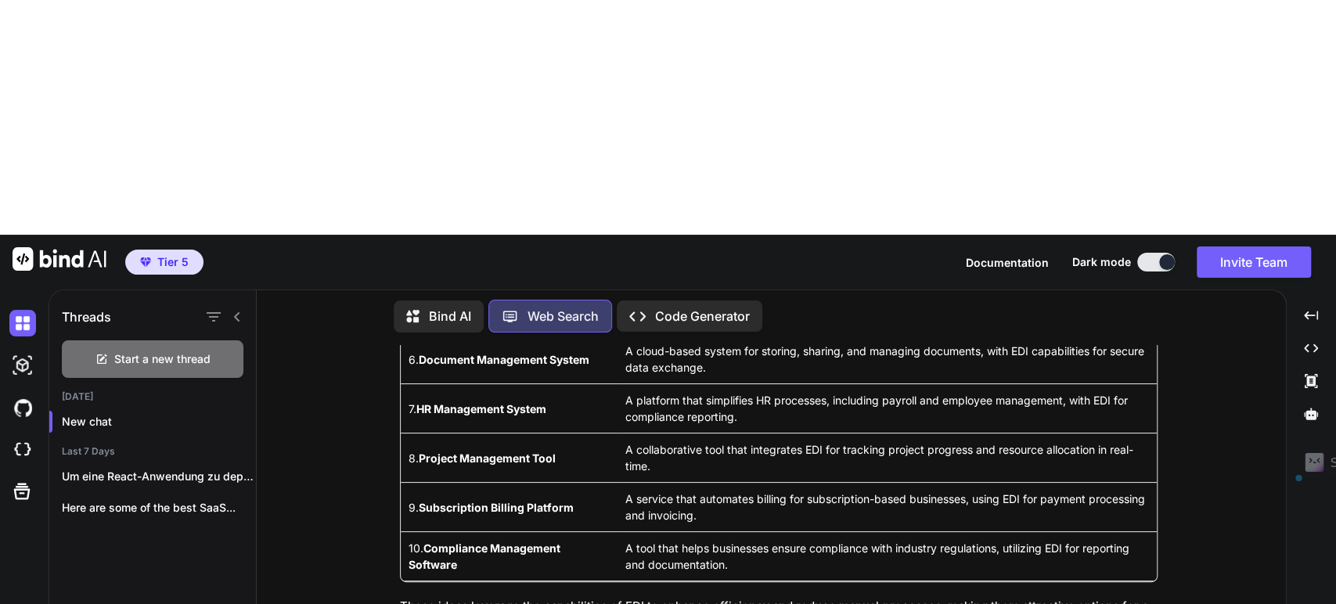
type textarea "Wenn ich Bind kein Techstack vorgebe, was für einen Code gBindAI dan"
type textarea "x"
type textarea "Wenn ich Bind kein Techstack vorgebe, was für einen Code geBindAI dan"
type textarea "x"
type textarea "Wenn ich Bind kein Techstack vorgebe, was für einen Code genBindAI dan"
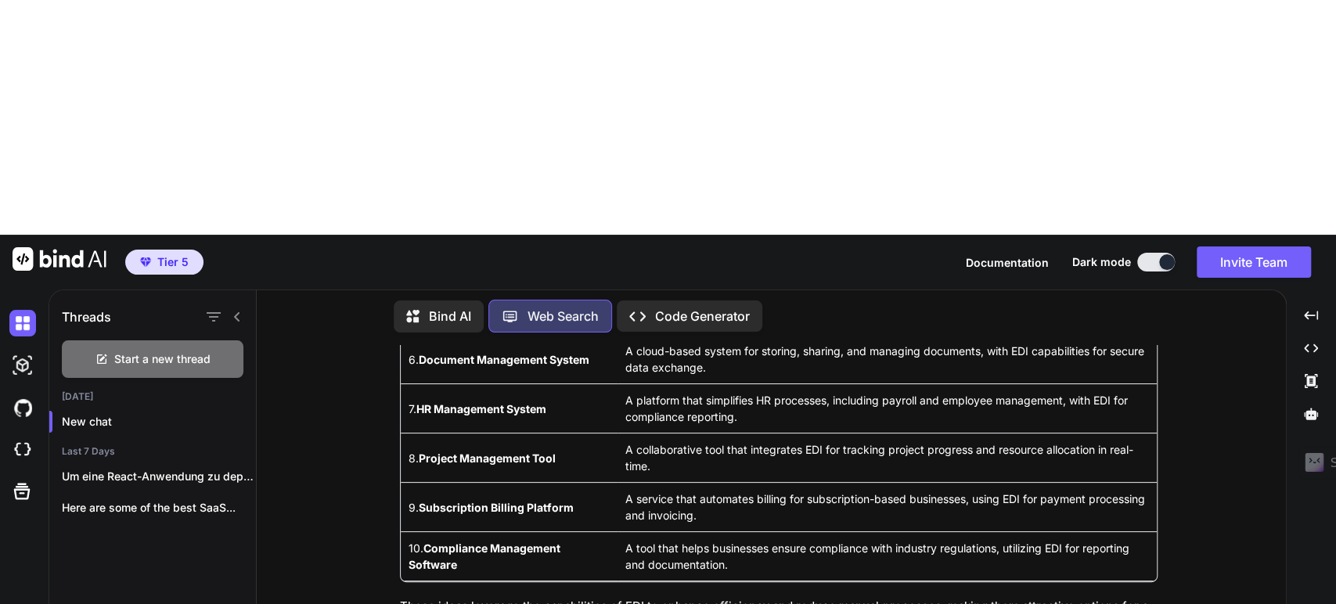
type textarea "x"
type textarea "Wenn ich Bind kein Techstack vorgebe, was für einen Code geneBindAI dan"
type textarea "x"
type textarea "Wenn ich Bind kein Techstack vorgebe, was für einen Code generBindAI dan"
type textarea "x"
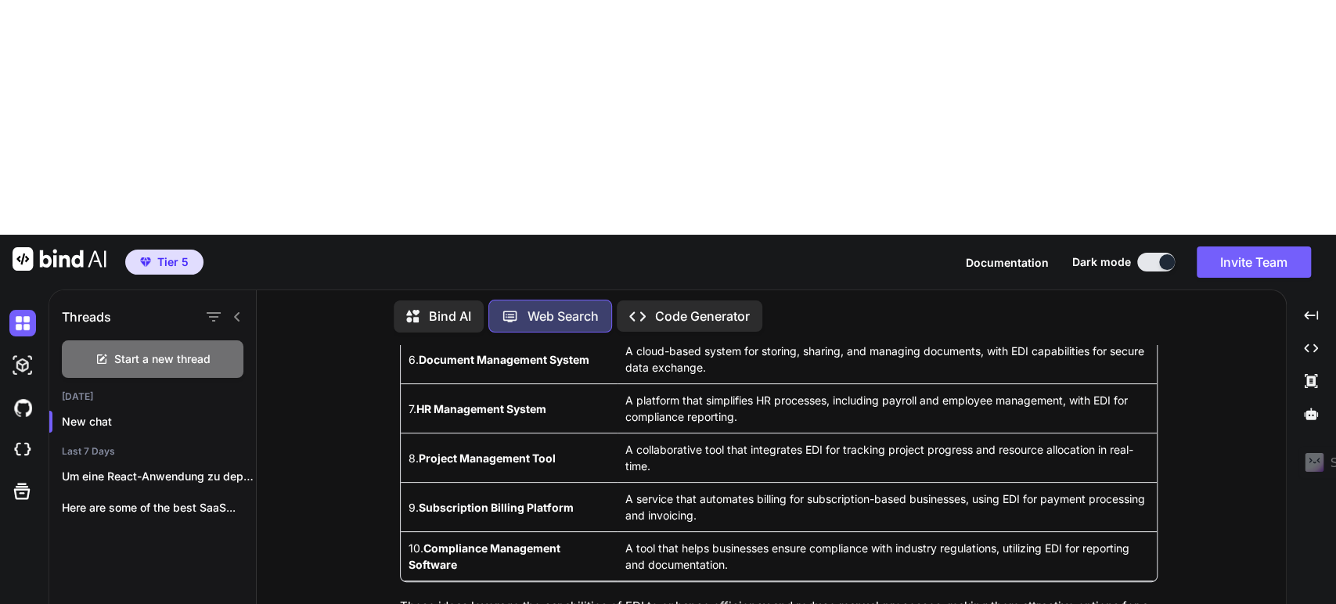
type textarea "Wenn ich Bind kein Techstack vorgebe, was für einen Code generiBindAI dan"
type textarea "x"
type textarea "Wenn ich Bind kein Techstack vorgebe, was für einen Code generieBindAI dan"
type textarea "x"
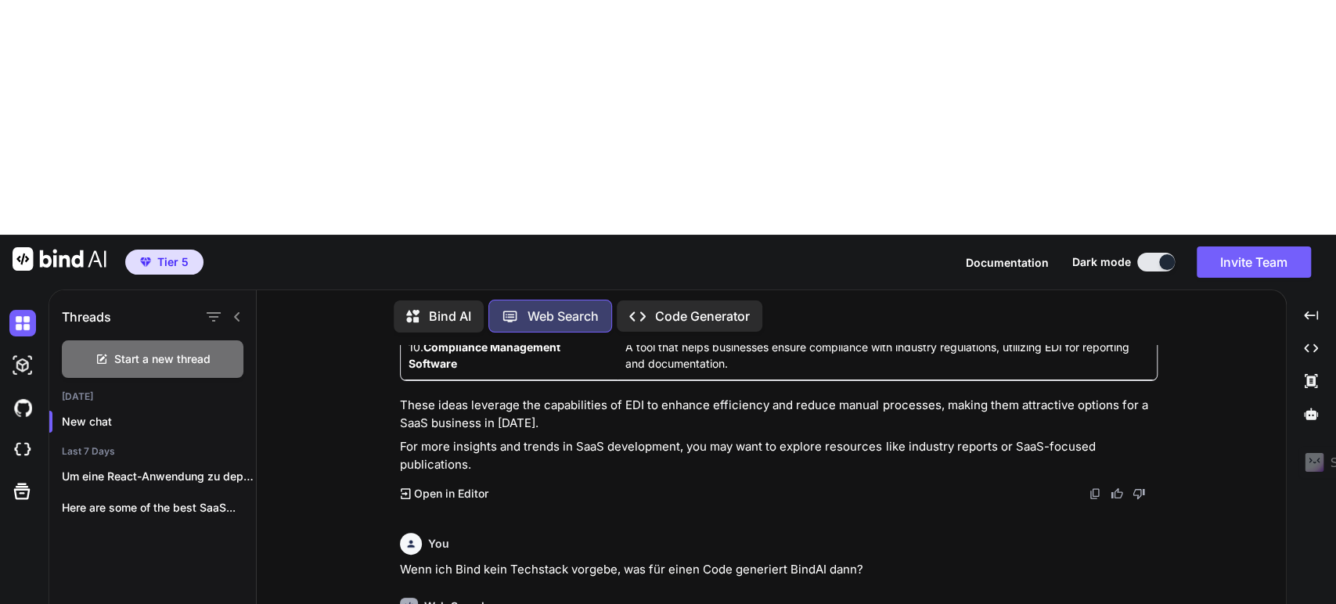
scroll to position [635, 0]
click at [160, 351] on span "Start a new thread" at bounding box center [162, 359] width 96 height 16
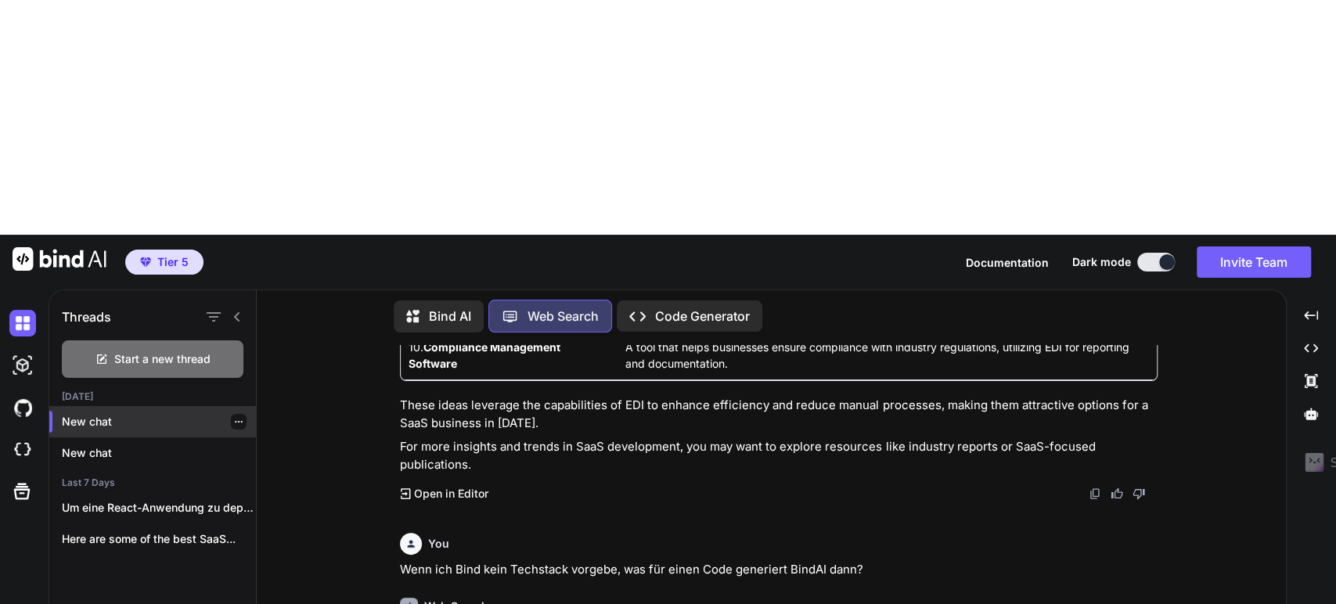
click at [119, 414] on p "New chat" at bounding box center [159, 422] width 194 height 16
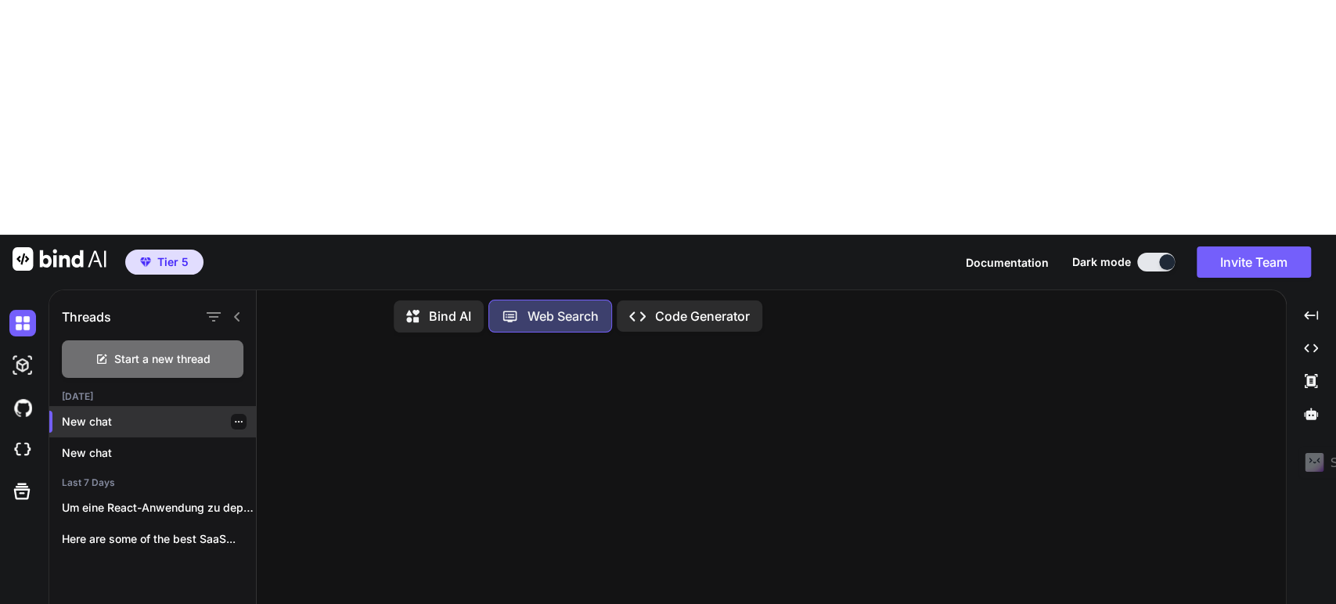
scroll to position [0, 0]
